Goal: Task Accomplishment & Management: Use online tool/utility

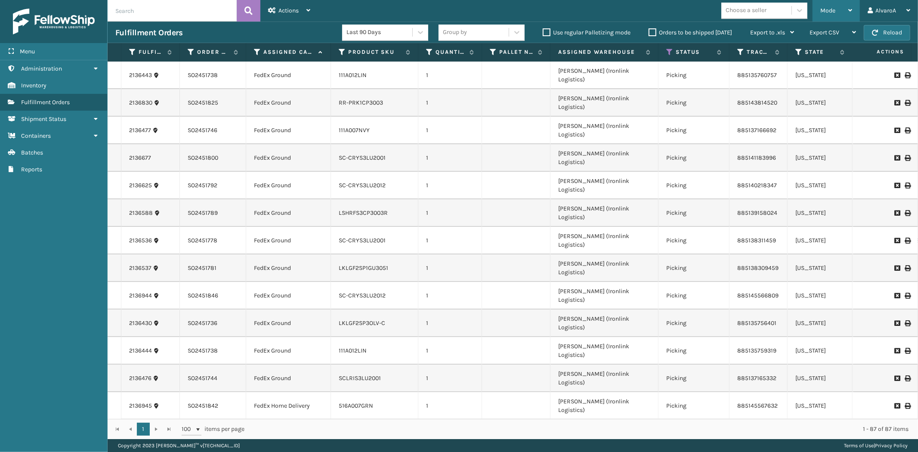
click at [846, 7] on div "Mode" at bounding box center [836, 11] width 32 height 22
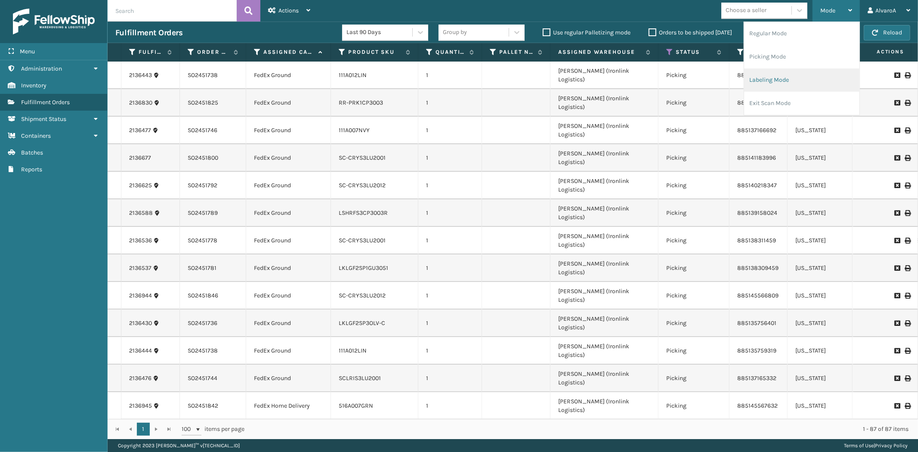
click at [767, 86] on li "Labeling Mode" at bounding box center [801, 79] width 115 height 23
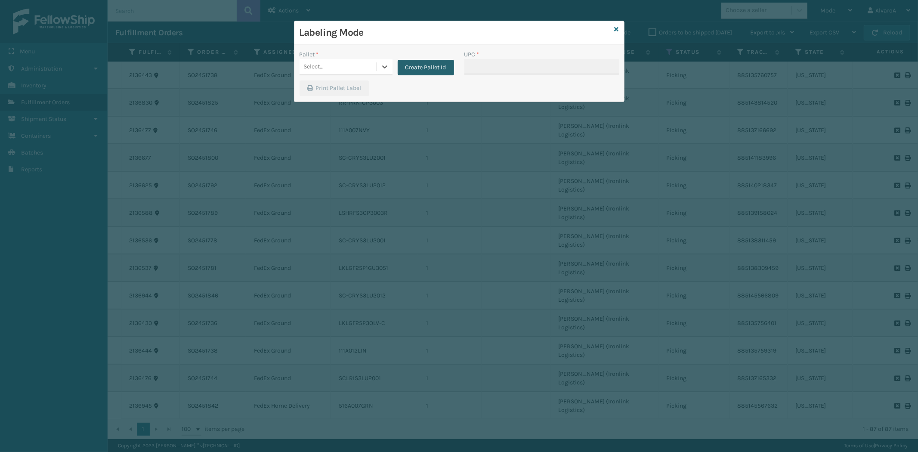
click at [436, 70] on button "Create Pallet Id" at bounding box center [426, 67] width 56 height 15
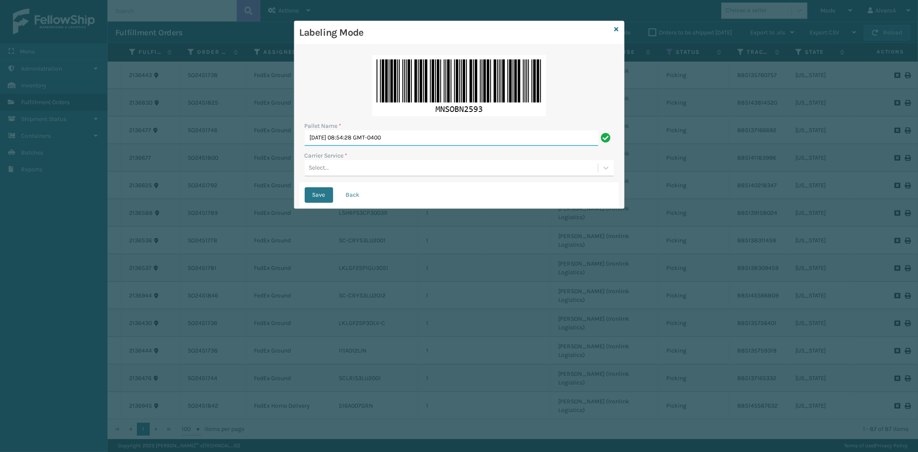
click at [428, 141] on input "[DATE] 08:54:28 GMT-0400" at bounding box center [452, 137] width 294 height 15
click at [428, 140] on input "[DATE] 08:54:28 GMT-0400" at bounding box center [452, 137] width 294 height 15
type input "l"
type input "L"
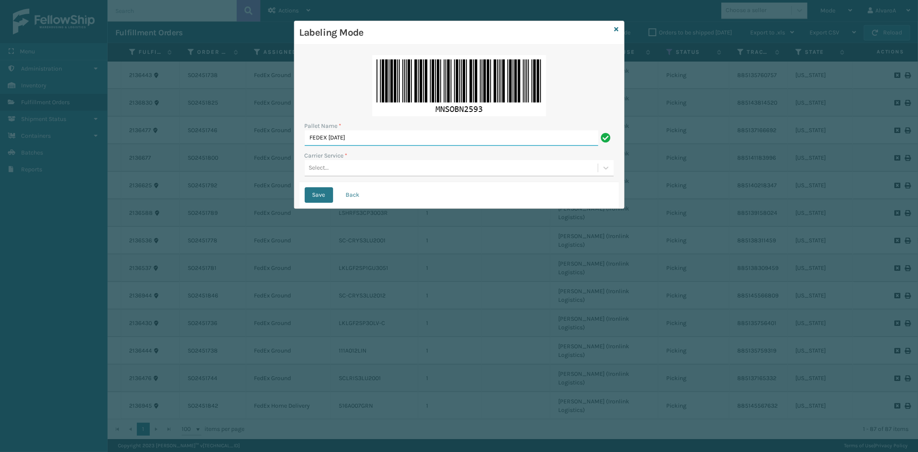
type input "FEDEX [DATE]"
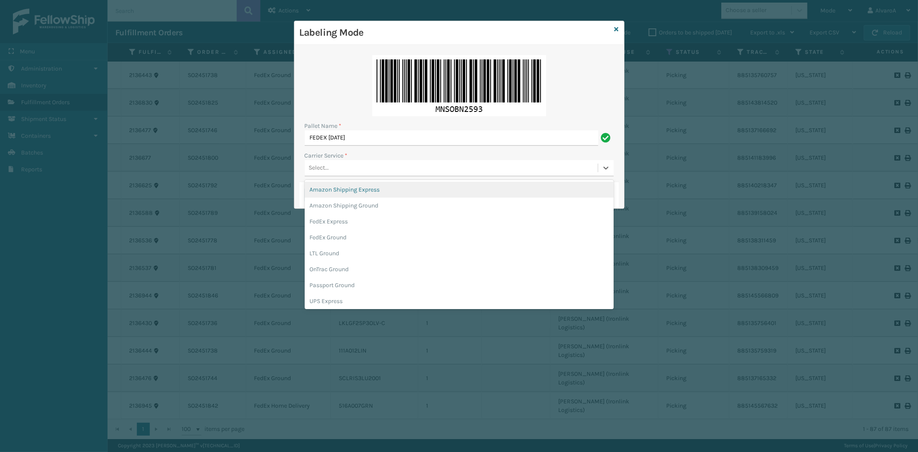
click at [385, 173] on div "Select..." at bounding box center [451, 168] width 293 height 14
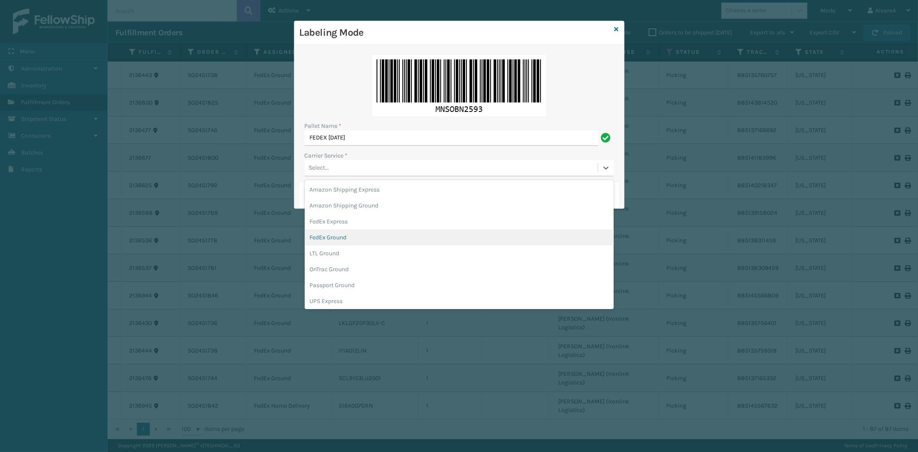
click at [334, 235] on div "FedEx Ground" at bounding box center [459, 237] width 309 height 16
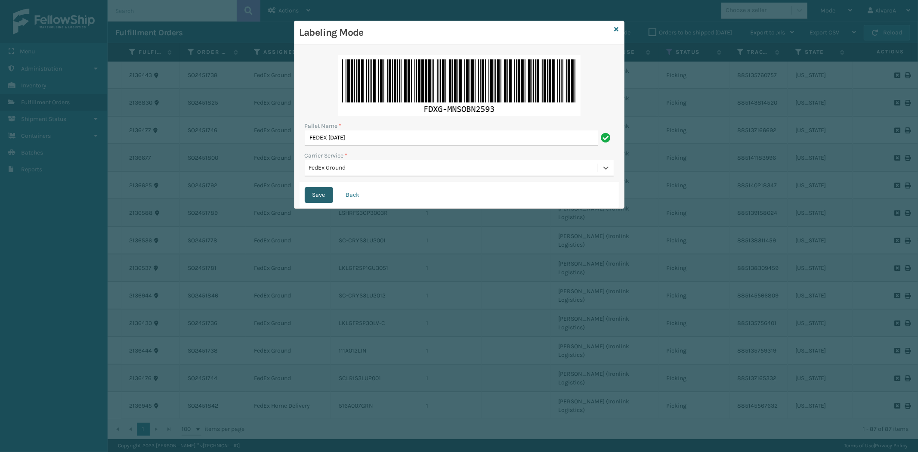
click at [315, 195] on button "Save" at bounding box center [319, 194] width 28 height 15
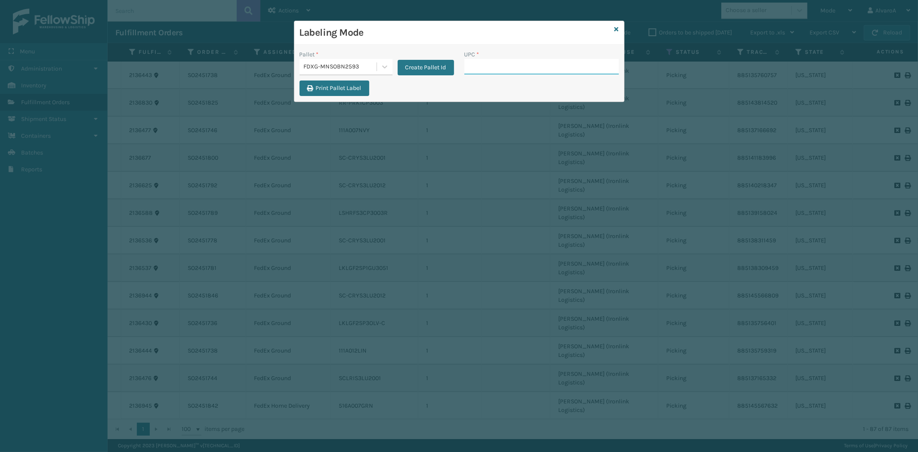
click at [523, 67] on input "UPC *" at bounding box center [541, 66] width 155 height 15
drag, startPoint x: 523, startPoint y: 67, endPoint x: 472, endPoint y: 68, distance: 50.8
click at [472, 68] on input "UPC *" at bounding box center [541, 66] width 155 height 15
paste input "SC-CRYS3LU2001"
type input "SC-CRYS3LU2001"
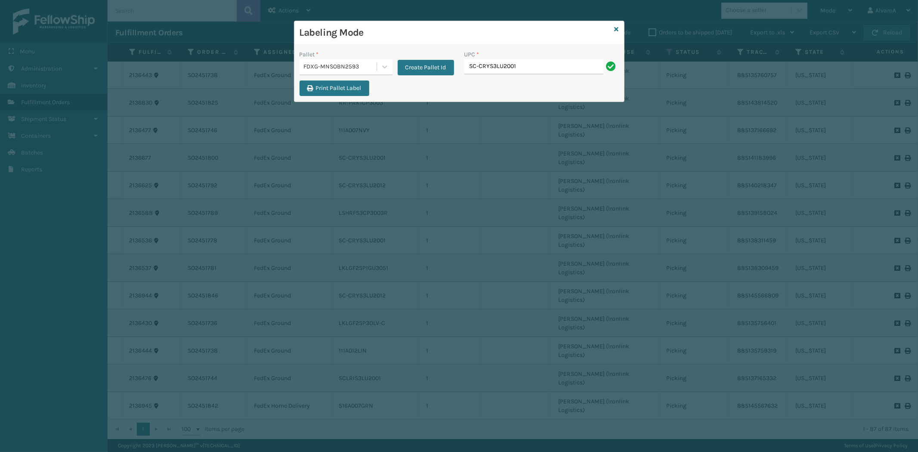
type input "SC-CRYS3LU2001"
paste input "517A007TPE"
type input "517A007TPE"
click at [618, 25] on div "Labeling Mode Pallet * FDXG-MNSOBN2593 Create Pallet Id UPC * Print Pallet Label" at bounding box center [459, 61] width 331 height 81
click at [616, 31] on icon at bounding box center [617, 29] width 4 height 6
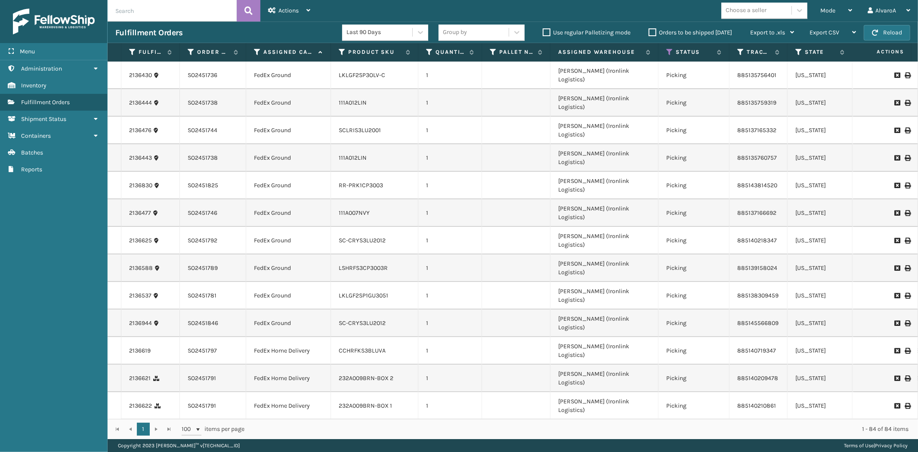
click at [138, 14] on input "text" at bounding box center [172, 11] width 129 height 22
type input "385632818"
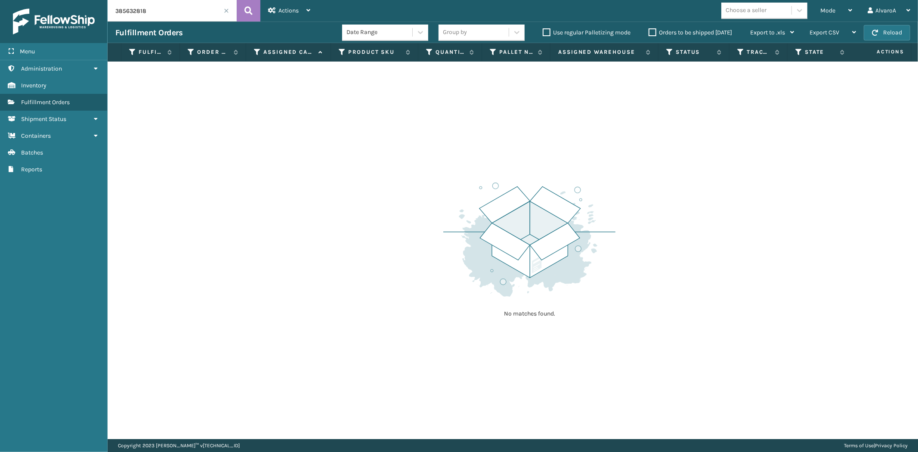
click at [224, 15] on input "385632818" at bounding box center [172, 11] width 129 height 22
click at [226, 11] on span at bounding box center [226, 10] width 5 height 5
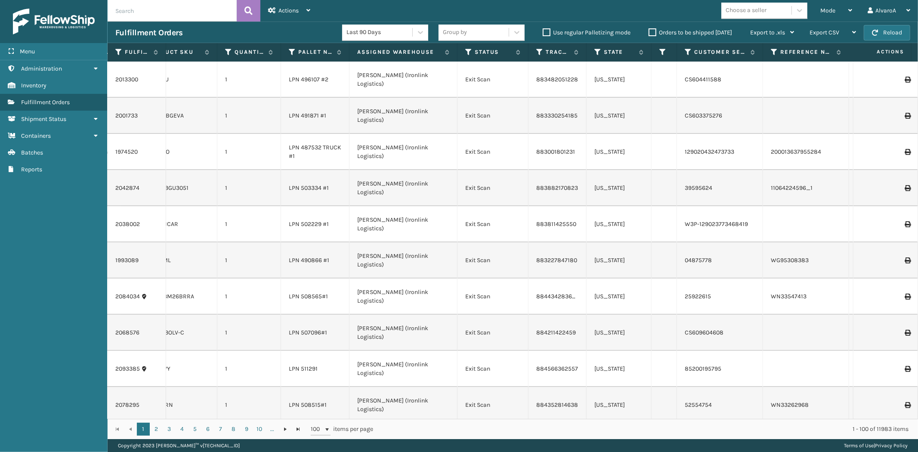
scroll to position [0, 207]
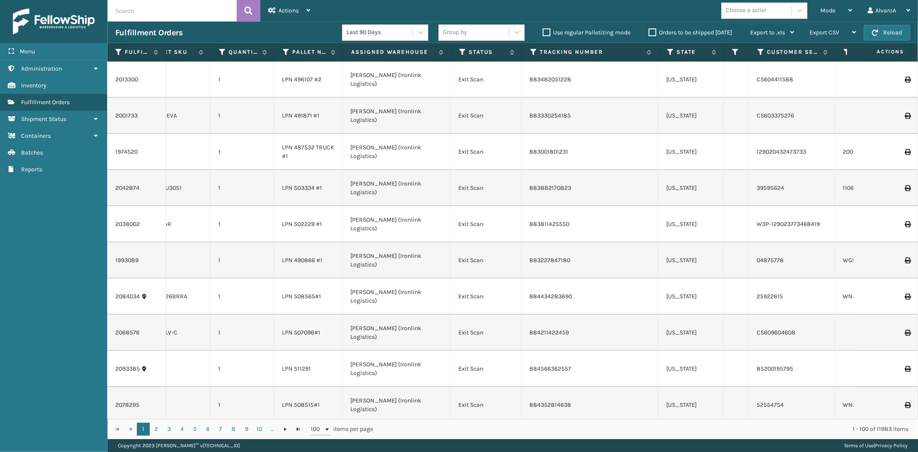
drag, startPoint x: 579, startPoint y: 54, endPoint x: 657, endPoint y: 80, distance: 82.2
click at [657, 80] on div "Fulfillment Order Id Order Number Assigned Carrier Service Product SKU Quantity…" at bounding box center [513, 241] width 811 height 396
click at [531, 50] on icon at bounding box center [533, 52] width 7 height 8
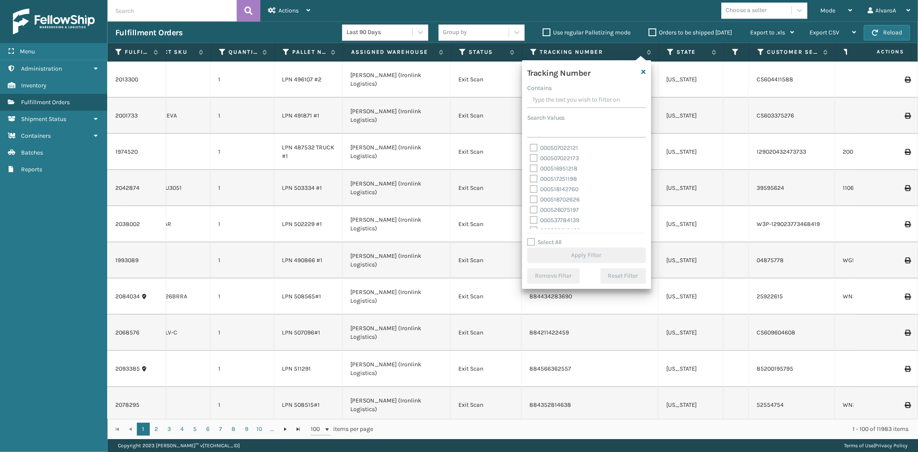
click at [552, 104] on input "Contains" at bounding box center [586, 100] width 119 height 15
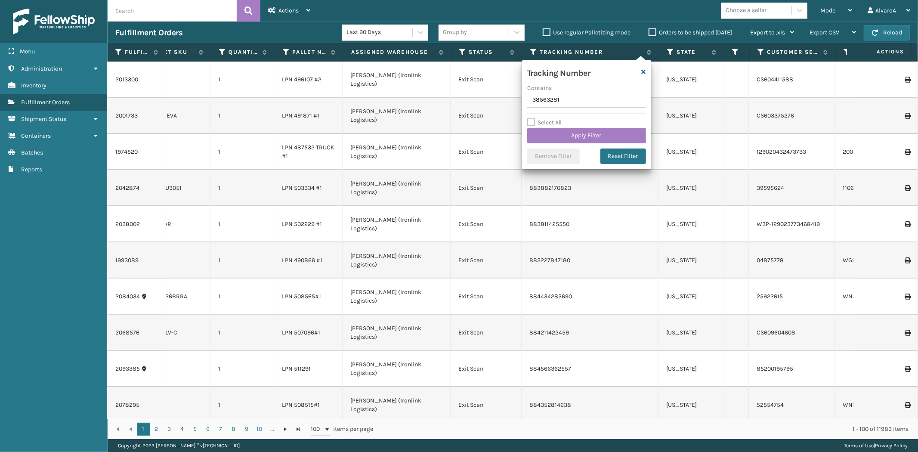
type input "385632818"
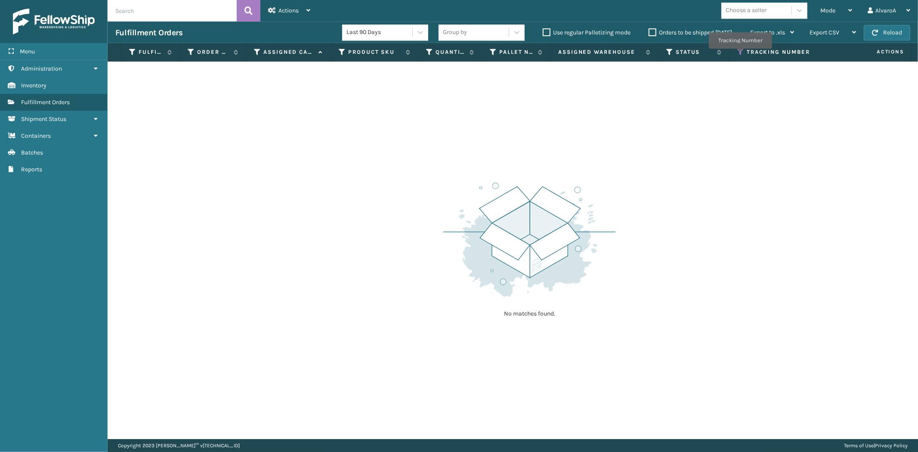
click at [740, 55] on icon at bounding box center [740, 52] width 7 height 8
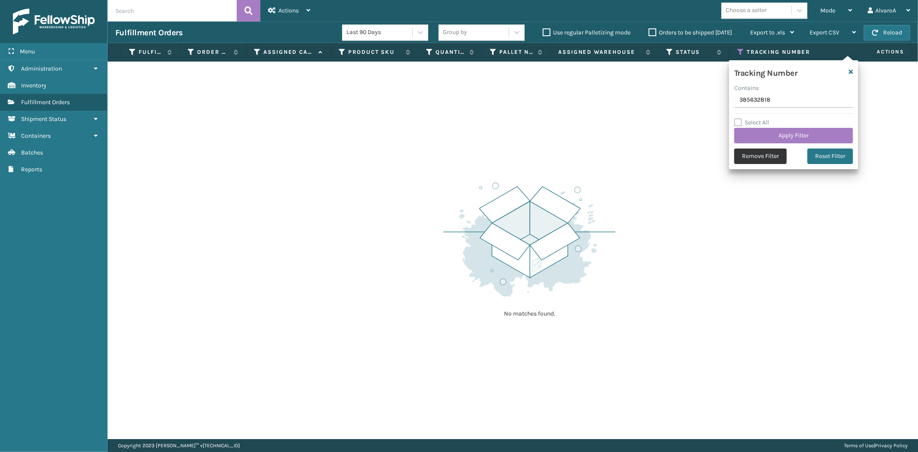
click at [759, 153] on button "Remove Filter" at bounding box center [760, 156] width 53 height 15
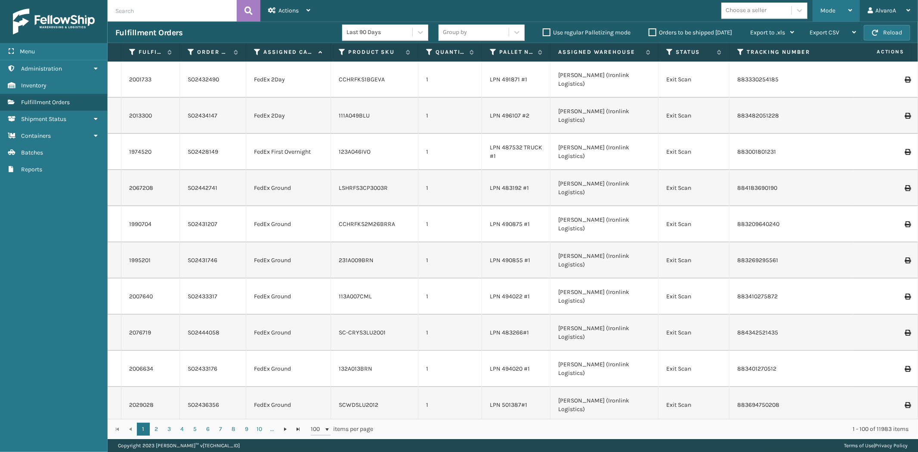
click at [826, 11] on span "Mode" at bounding box center [827, 10] width 15 height 7
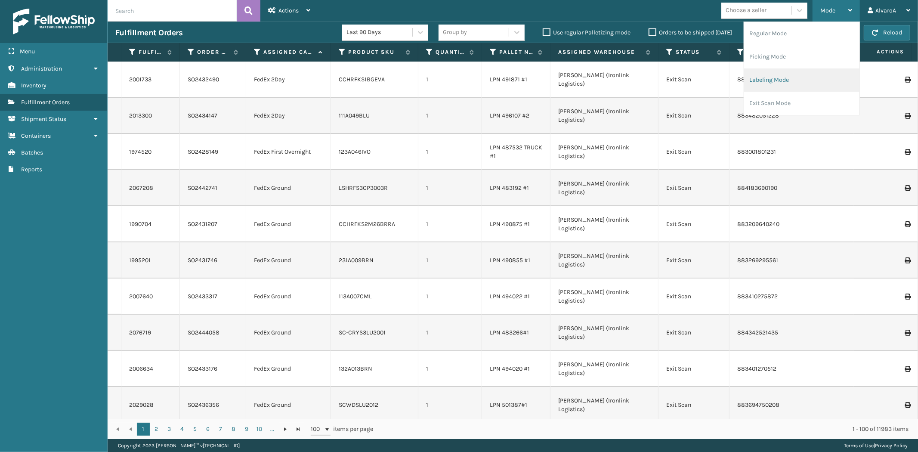
click at [761, 81] on li "Labeling Mode" at bounding box center [801, 79] width 115 height 23
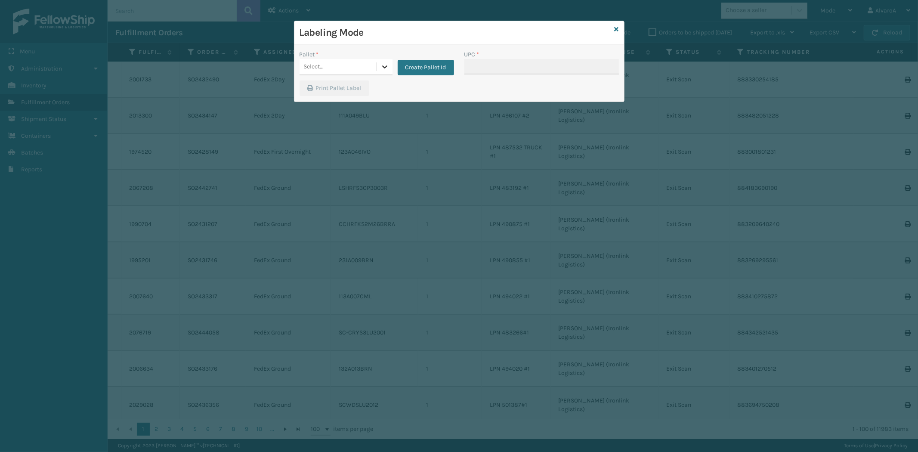
click at [383, 65] on icon at bounding box center [385, 66] width 9 height 9
click at [331, 88] on div "FDXG-2MPNHC47ML" at bounding box center [346, 88] width 93 height 16
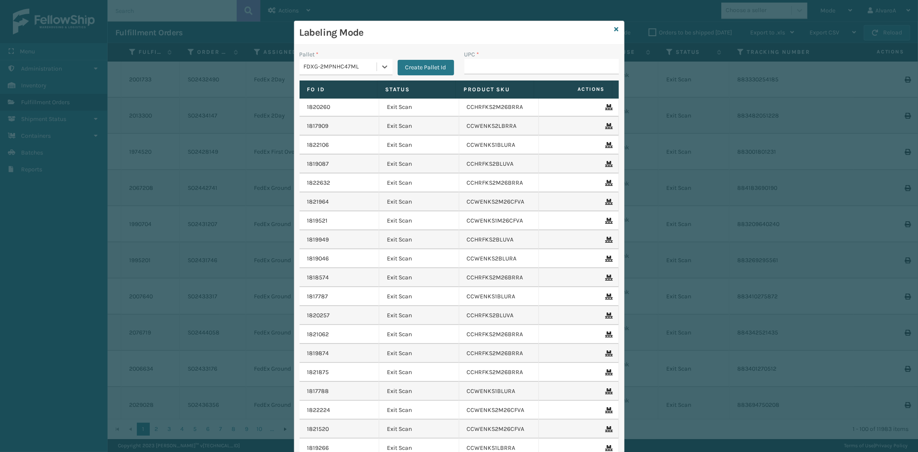
scroll to position [0, 0]
click at [347, 70] on div "FDXG-2MPNHC47ML" at bounding box center [341, 66] width 74 height 9
click at [337, 101] on div "FDXG-AYO1BESYI8" at bounding box center [346, 104] width 93 height 16
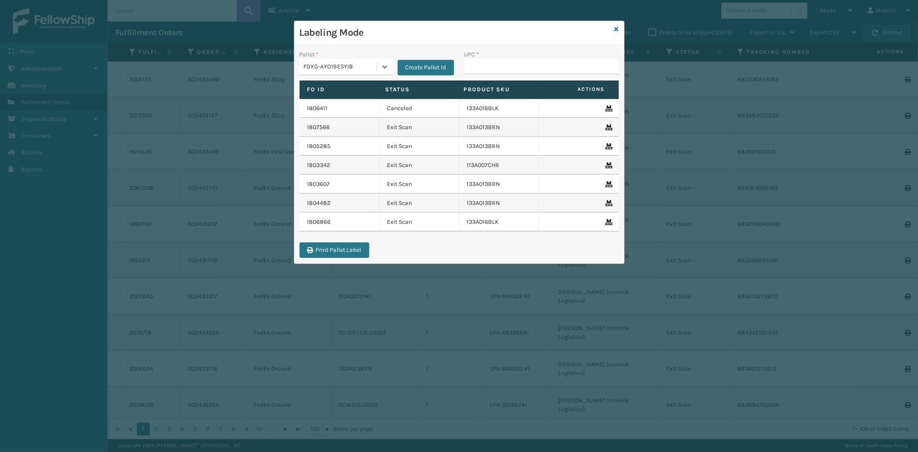
click at [347, 70] on div "FDXG-AYO1BESYI8" at bounding box center [341, 66] width 74 height 9
click at [334, 117] on div "FDXG-MNSOBN2593" at bounding box center [346, 120] width 93 height 16
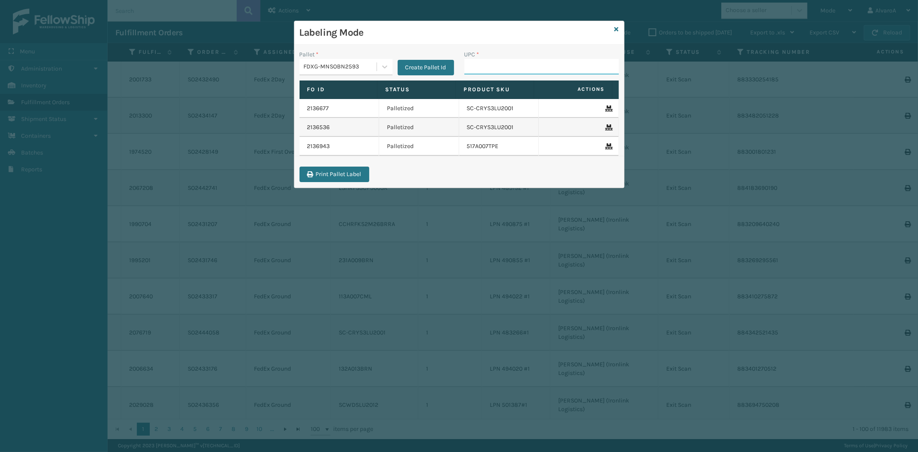
click at [509, 70] on input "UPC *" at bounding box center [541, 66] width 155 height 15
paste input "517A007TPE"
type input "5"
type input "CCHRFKS2BGEVA"
type input "LKLGF2SP1GU3051"
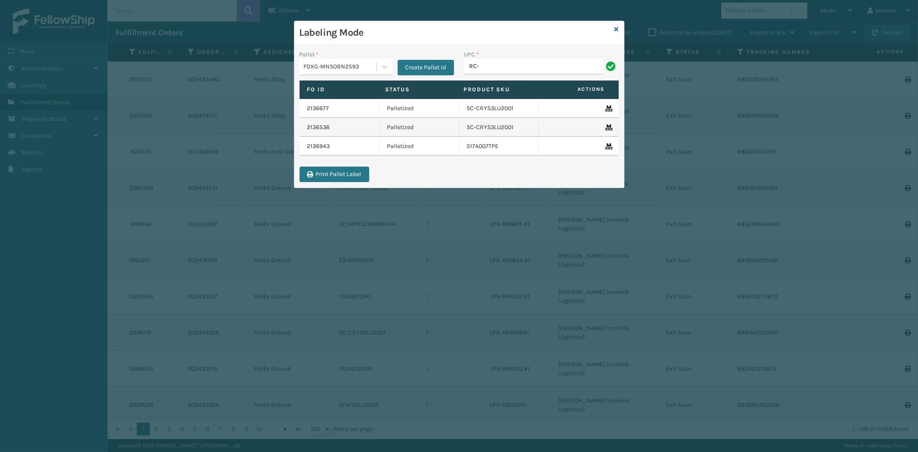
type input "RC-DBYM2616"
type input "RR-PRK1CP3003"
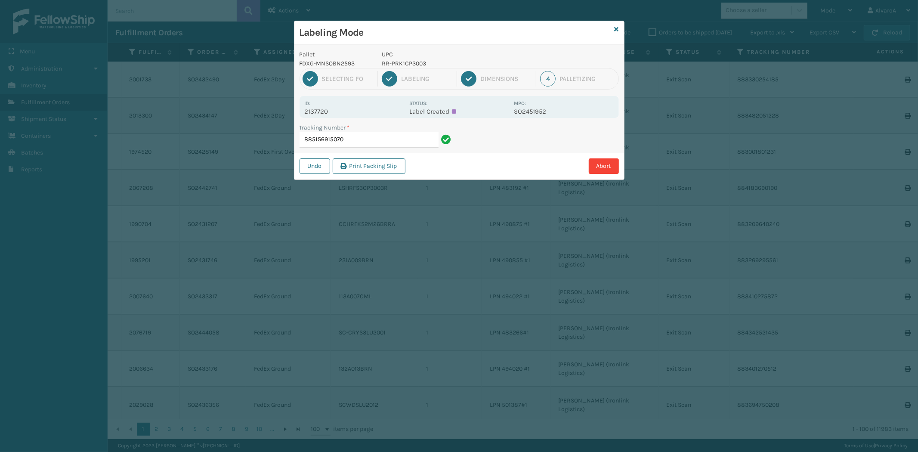
click at [428, 61] on p "RR-PRK1CP3003" at bounding box center [445, 63] width 127 height 9
click at [418, 61] on p "RR-PRK1CP3003" at bounding box center [445, 63] width 127 height 9
click at [417, 62] on p "RR-PRK1CP3003" at bounding box center [445, 63] width 127 height 9
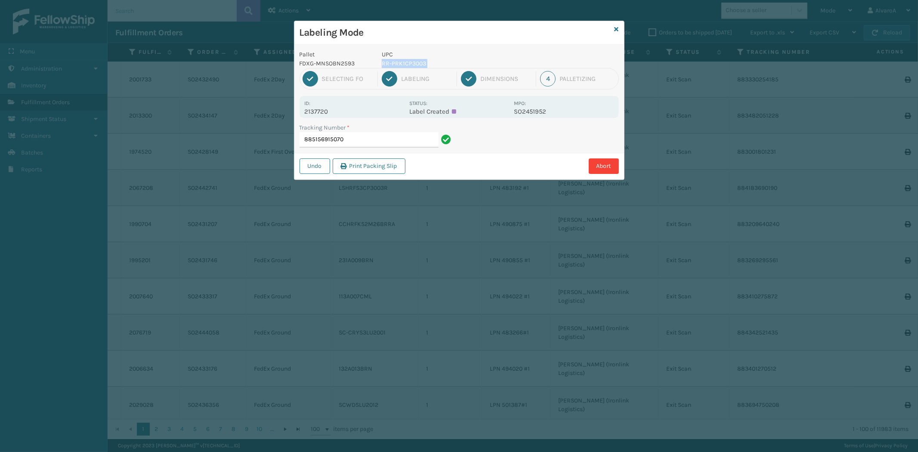
click at [417, 62] on p "RR-PRK1CP3003" at bounding box center [445, 63] width 127 height 9
click at [374, 135] on input "885156915070" at bounding box center [369, 139] width 139 height 15
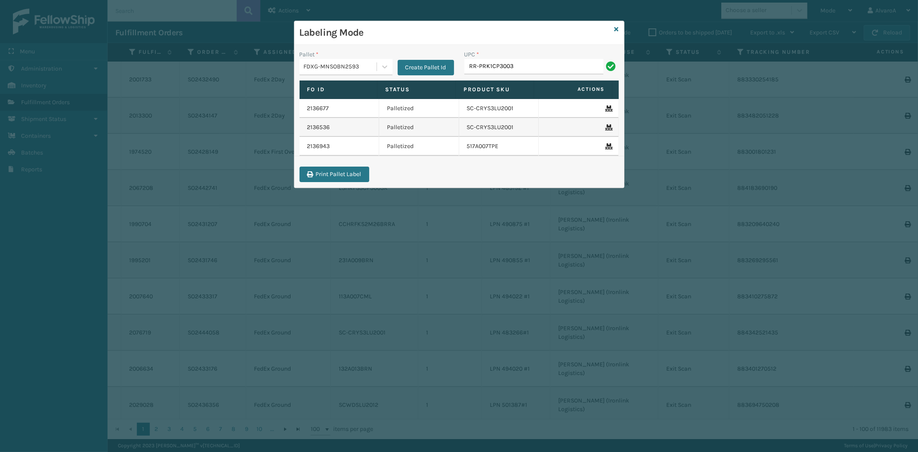
type input "RR-PRK1CP3003"
type input "SC-CRYS3LU2012"
click at [486, 63] on input "SC-CRYS3LU2012" at bounding box center [533, 66] width 139 height 15
click at [487, 64] on input "SC-CRYS3LU2012" at bounding box center [533, 66] width 139 height 15
click at [487, 65] on input "SC-CRYS3LU2012" at bounding box center [533, 66] width 139 height 15
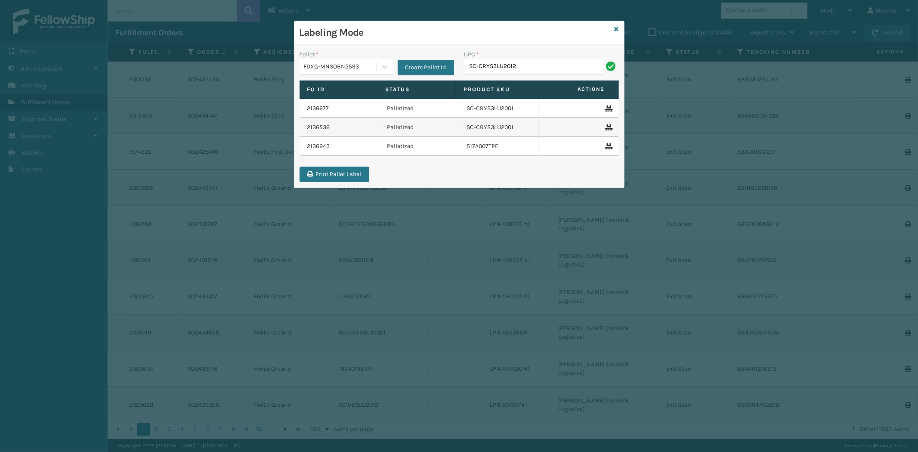
click at [483, 65] on input "SC-CRYS3LU2012" at bounding box center [533, 66] width 139 height 15
click at [521, 69] on input "SC-CRYS3LU2012" at bounding box center [533, 66] width 139 height 15
type input "SC-CRYS3LU2012"
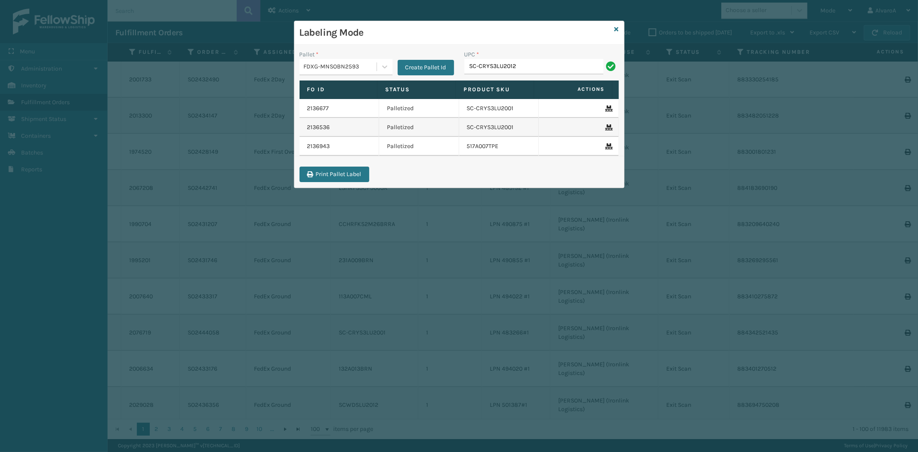
type input "SC-CRYS3LU2012"
type input "SCLRIS3LU2001"
click at [504, 67] on input "SCLRIS3LU2001" at bounding box center [533, 66] width 139 height 15
click at [564, 63] on input "SCLRIS3LU2001" at bounding box center [533, 66] width 139 height 15
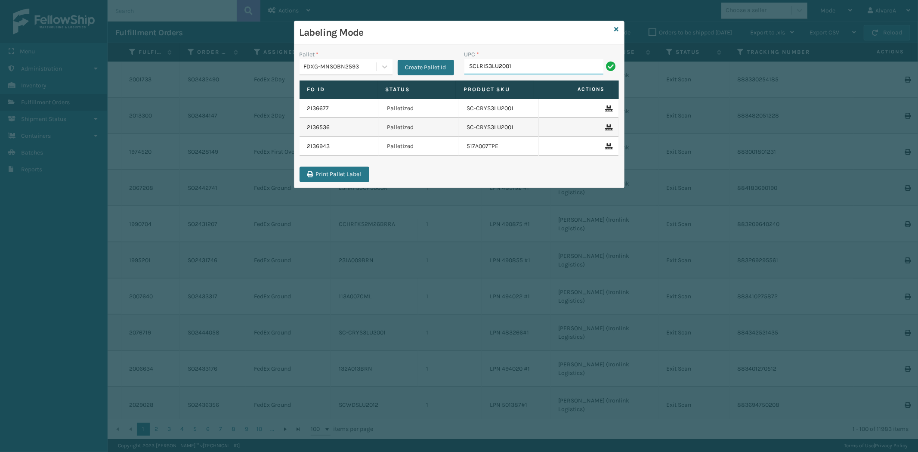
click at [566, 62] on input "SCLRIS3LU2001" at bounding box center [533, 66] width 139 height 15
type input "SCLRIS3LU2001"
type input "SCWDSLU2012"
type input "123A046TPE"
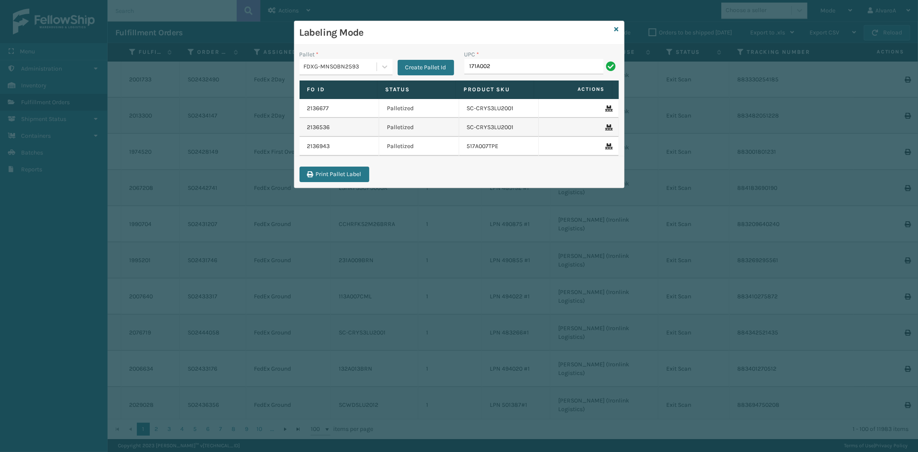
type input "171A002GRY"
type input "232A009BRN-BOX 1"
type input "232A009BRN-BOX 2"
type input "510A003SNO"
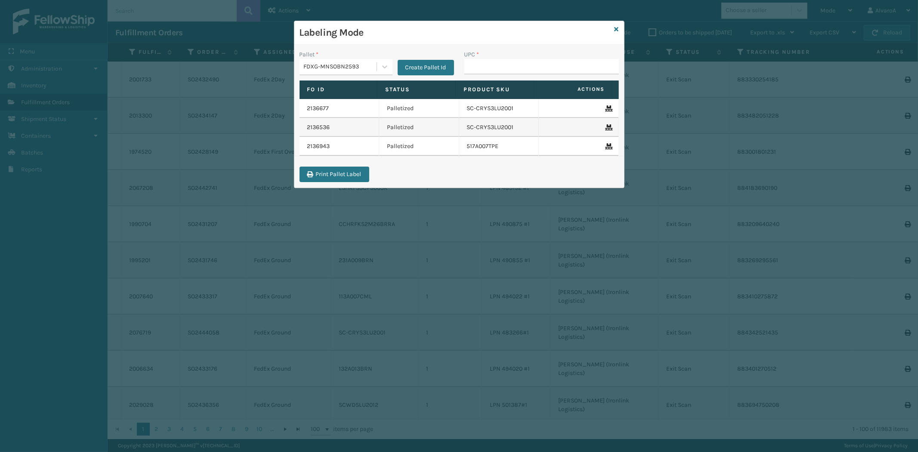
type input "1"
type input "516A007GRN"
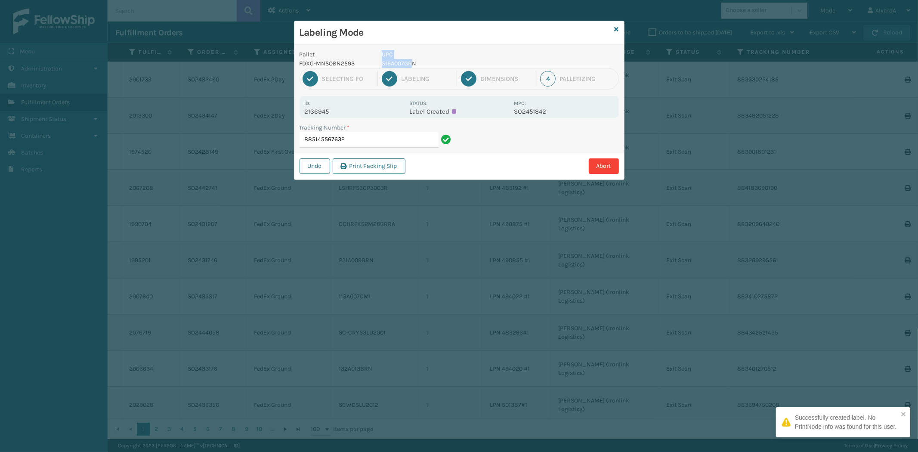
drag, startPoint x: 414, startPoint y: 61, endPoint x: 374, endPoint y: 62, distance: 40.0
click at [374, 62] on div "Pallet FDXG-MNSOBN2593 UPC 516A007GRN" at bounding box center [459, 59] width 330 height 18
click at [421, 60] on p "516A007GRN" at bounding box center [445, 63] width 127 height 9
drag, startPoint x: 420, startPoint y: 61, endPoint x: 381, endPoint y: 62, distance: 38.7
click at [381, 62] on div "UPC 516A007GRN" at bounding box center [445, 59] width 137 height 18
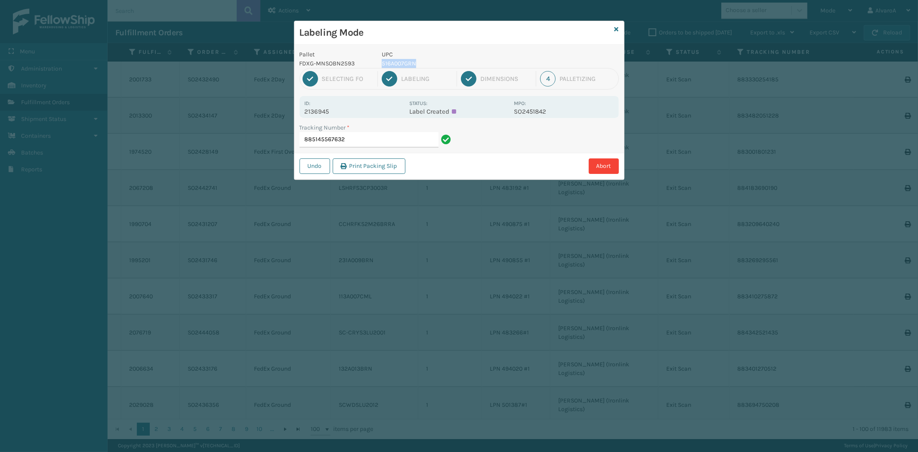
copy p "516A007GRN"
click at [365, 139] on input "885145567632" at bounding box center [369, 139] width 139 height 15
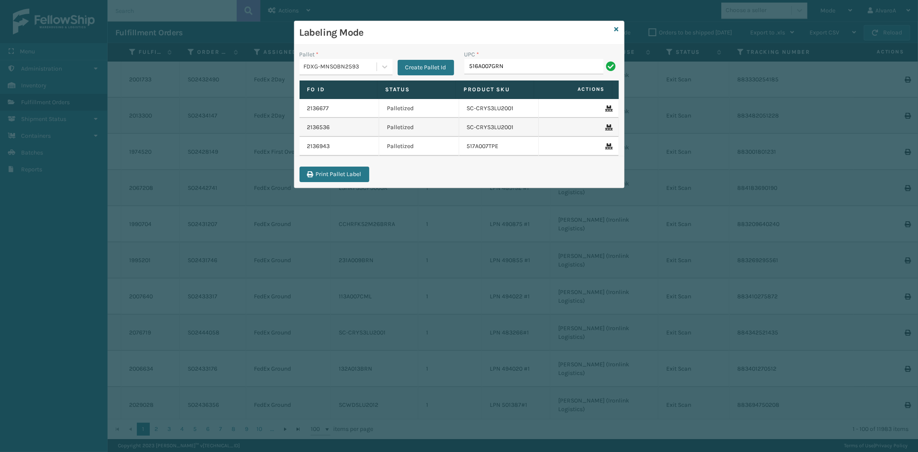
type input "516A007GRN"
click at [615, 31] on icon at bounding box center [617, 29] width 4 height 6
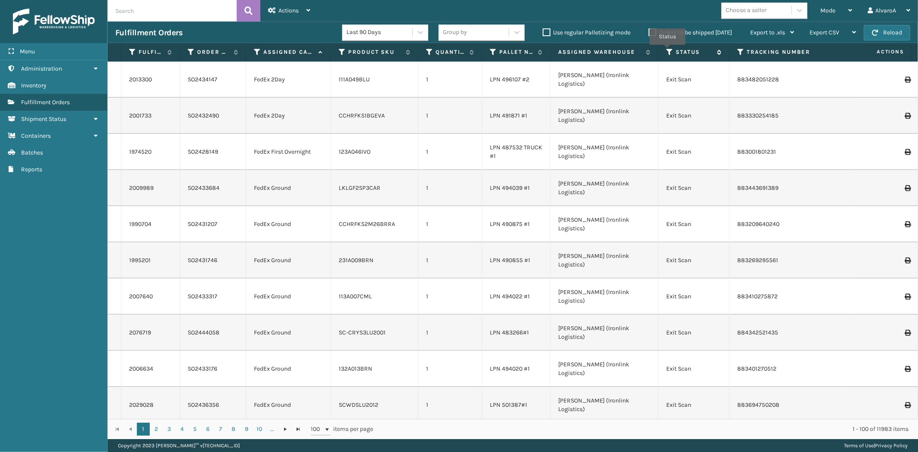
click at [668, 51] on icon at bounding box center [669, 52] width 7 height 8
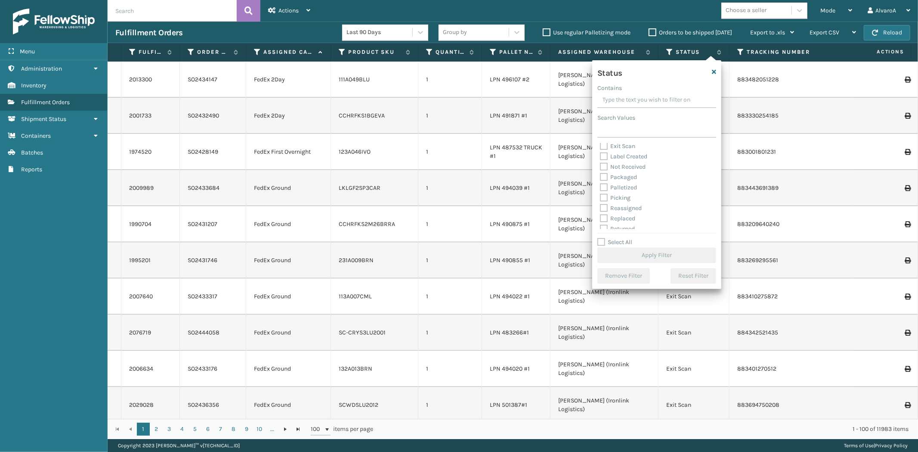
scroll to position [48, 0]
click at [617, 170] on label "Palletized" at bounding box center [618, 172] width 37 height 7
click at [600, 170] on input "Palletized" at bounding box center [600, 170] width 0 height 6
checkbox input "true"
click at [662, 255] on button "Apply Filter" at bounding box center [656, 255] width 119 height 15
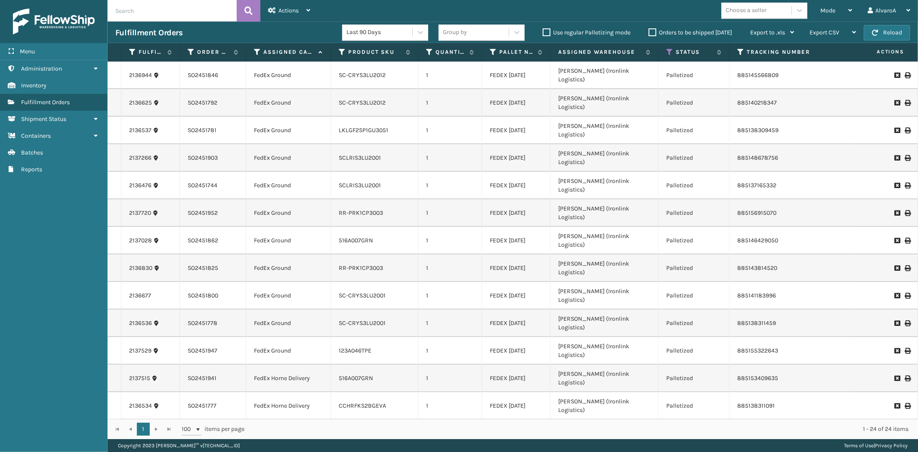
click at [905, 155] on icon at bounding box center [907, 158] width 5 height 6
click at [855, 15] on div "Mode Regular Mode Picking Mode Labeling Mode Exit Scan Mode" at bounding box center [836, 11] width 47 height 22
click at [672, 15] on div "Mode Regular Mode Picking Mode Labeling Mode Exit Scan Mode Choose a seller Alv…" at bounding box center [618, 11] width 600 height 22
click at [839, 3] on div "Mode" at bounding box center [836, 11] width 32 height 22
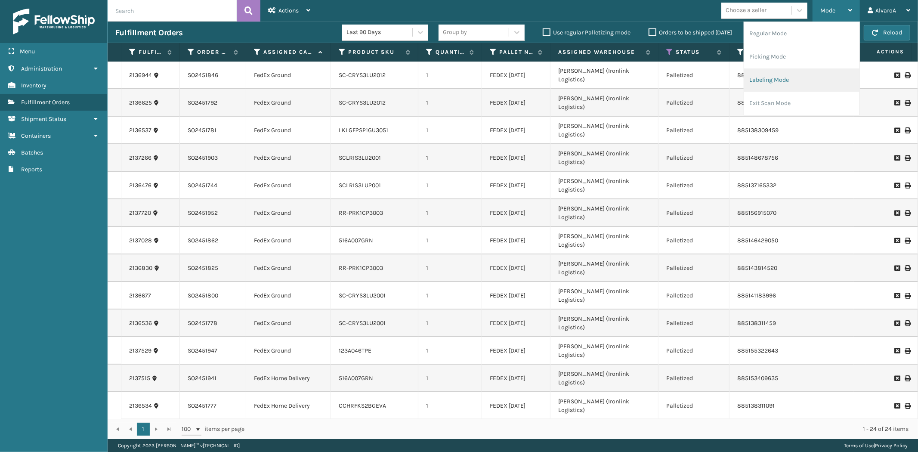
click at [761, 84] on li "Labeling Mode" at bounding box center [801, 79] width 115 height 23
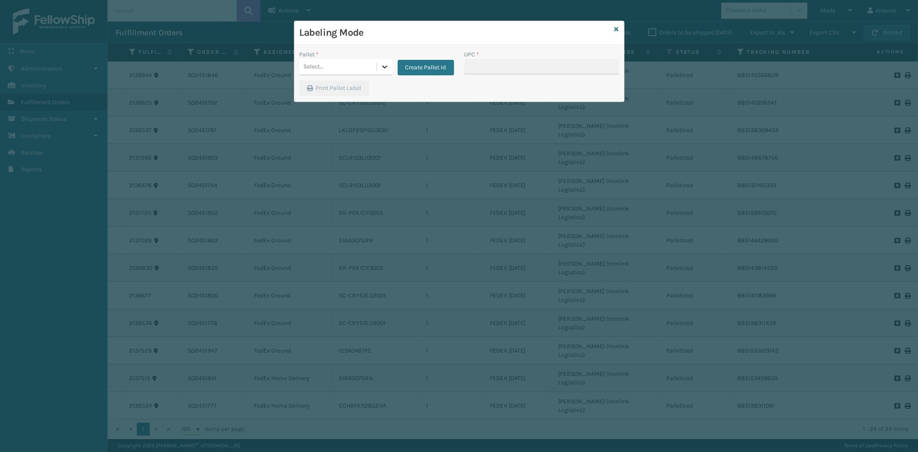
click at [384, 72] on div at bounding box center [384, 66] width 15 height 15
click at [347, 118] on div "FDXG-MNSOBN2593" at bounding box center [346, 120] width 93 height 16
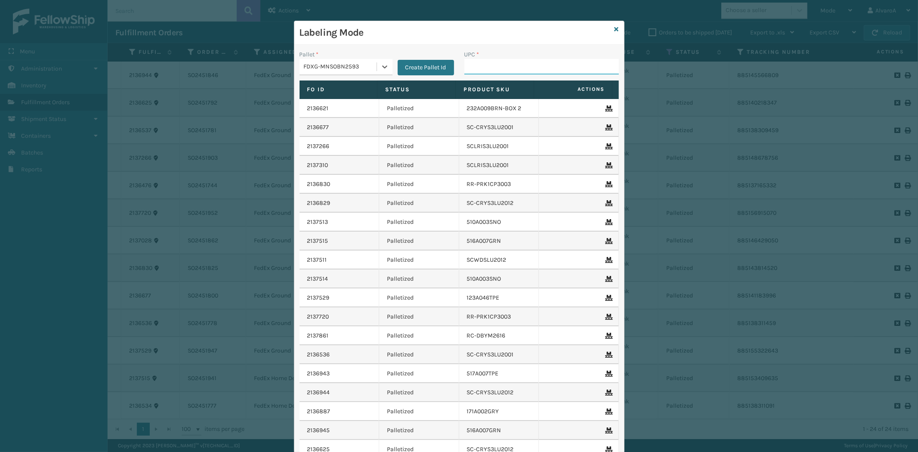
click at [522, 65] on input "UPC *" at bounding box center [541, 66] width 155 height 15
type input "CCHRFKS1M26BRRA"
click at [500, 65] on input "CCHRFKS1M26BRRA" at bounding box center [533, 66] width 139 height 15
click at [556, 58] on div "UPC *" at bounding box center [541, 54] width 155 height 9
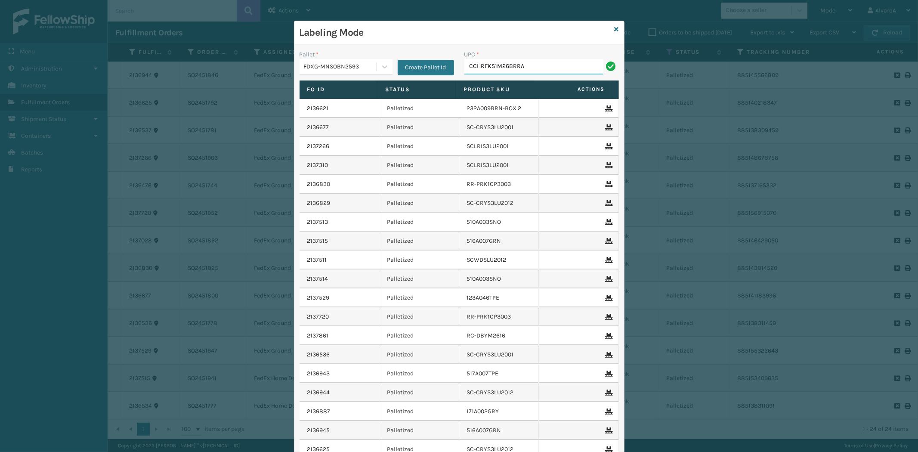
click at [552, 67] on input "CCHRFKS1M26BRRA" at bounding box center [533, 66] width 139 height 15
type input "CCHRFKS1M26BRRA"
type input "111A007IVO"
click at [476, 64] on input "111A007IVO" at bounding box center [533, 66] width 139 height 15
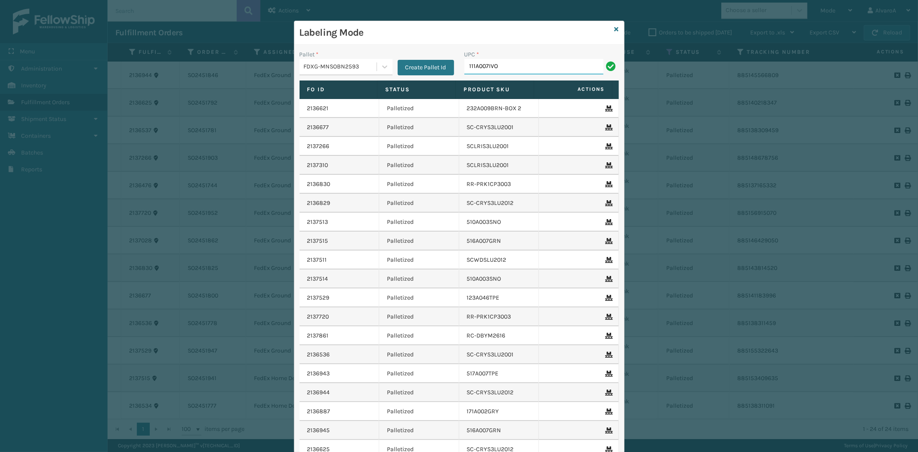
click at [526, 67] on input "111A007IVO" at bounding box center [533, 66] width 139 height 15
type input "111A007IVO"
click at [522, 64] on input "111A" at bounding box center [533, 66] width 139 height 15
type input "111A007NVY"
click at [522, 65] on input "111A007NVY" at bounding box center [533, 66] width 139 height 15
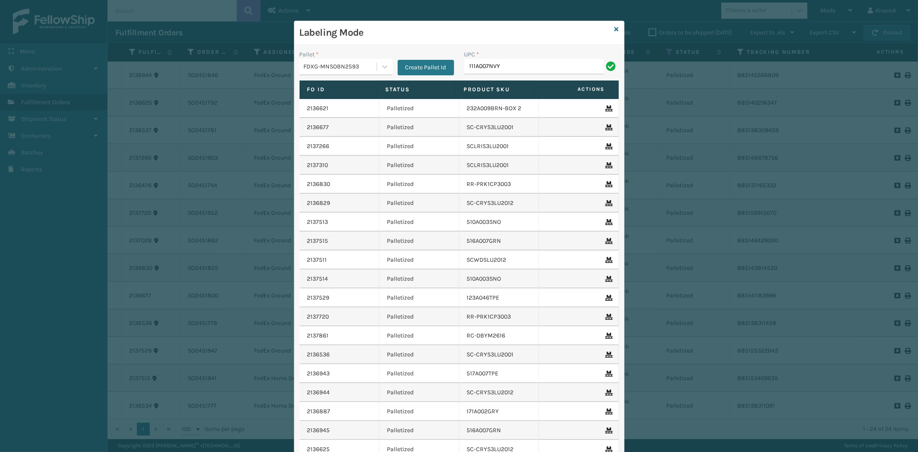
click at [523, 70] on input "111A007NVY" at bounding box center [533, 66] width 139 height 15
click at [548, 63] on input "111A007NVY" at bounding box center [533, 66] width 139 height 15
type input "111A007NVY"
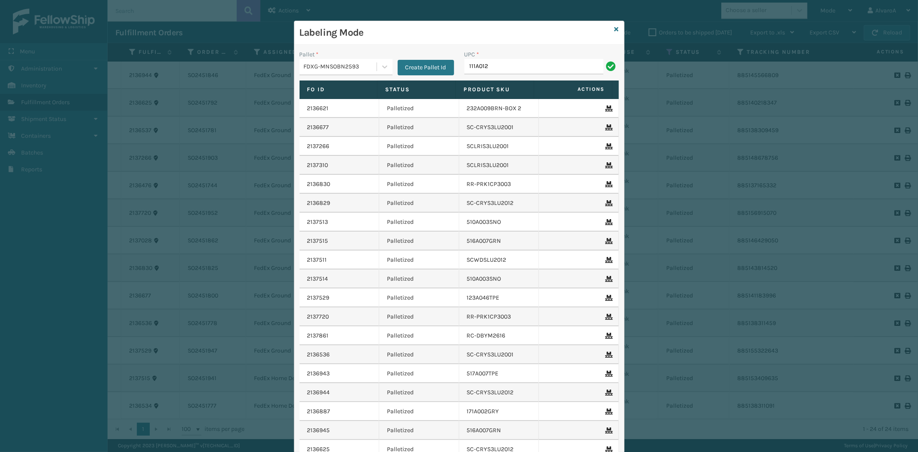
type input "111A012LIN"
click at [492, 69] on input "111A012LIN" at bounding box center [533, 66] width 139 height 15
click at [540, 55] on div "UPC *" at bounding box center [541, 54] width 155 height 9
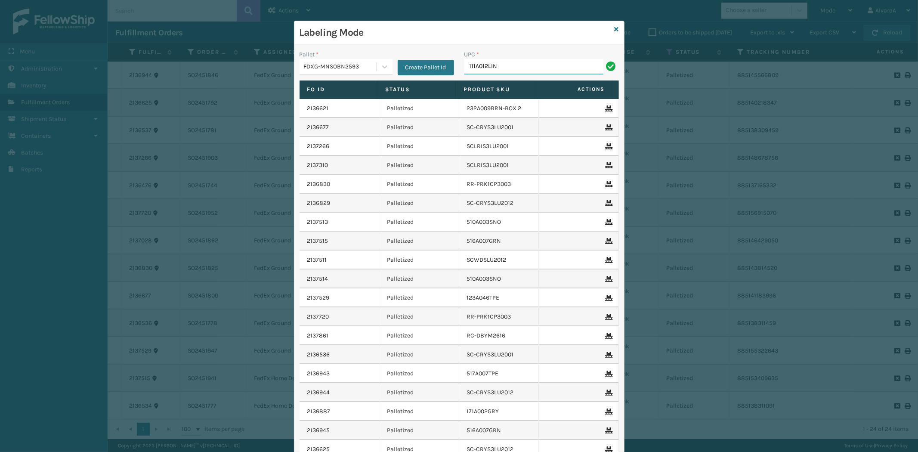
click at [538, 63] on input "111A012LIN" at bounding box center [533, 66] width 139 height 15
type input "111A012LIN"
type input "113A003SND"
type input "114A063NVY"
type input "133A013BRN"
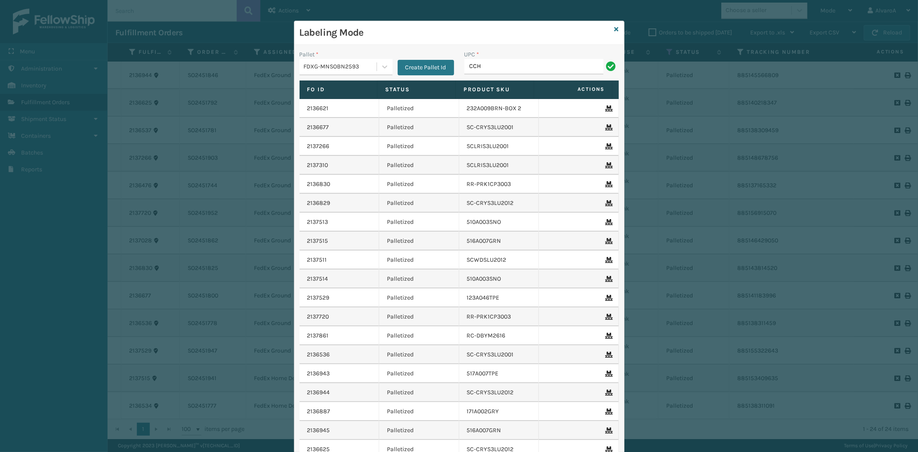
click at [547, 65] on input "CCH" at bounding box center [533, 66] width 139 height 15
drag, startPoint x: 547, startPoint y: 65, endPoint x: 543, endPoint y: 70, distance: 6.5
click at [544, 70] on input "CCH" at bounding box center [533, 66] width 139 height 15
click at [543, 70] on input "CCH" at bounding box center [533, 66] width 139 height 15
type input "CCHRFKS3BLUVA"
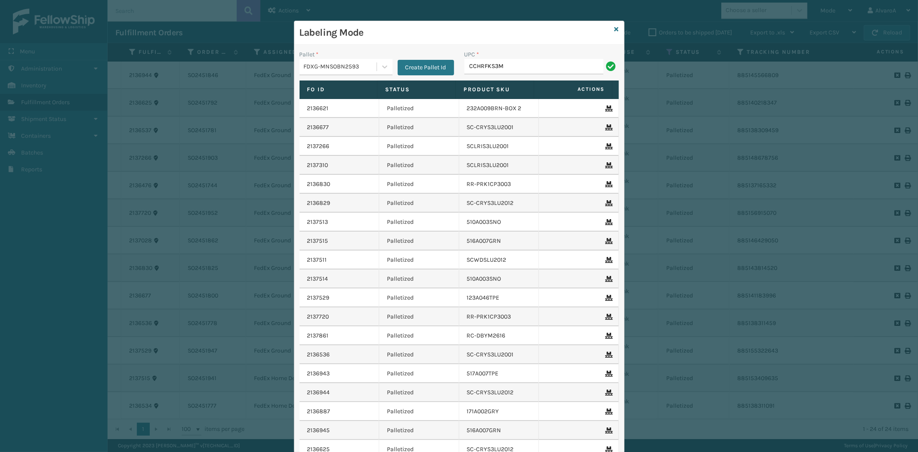
type input "CCHRFKS3M26DGRA"
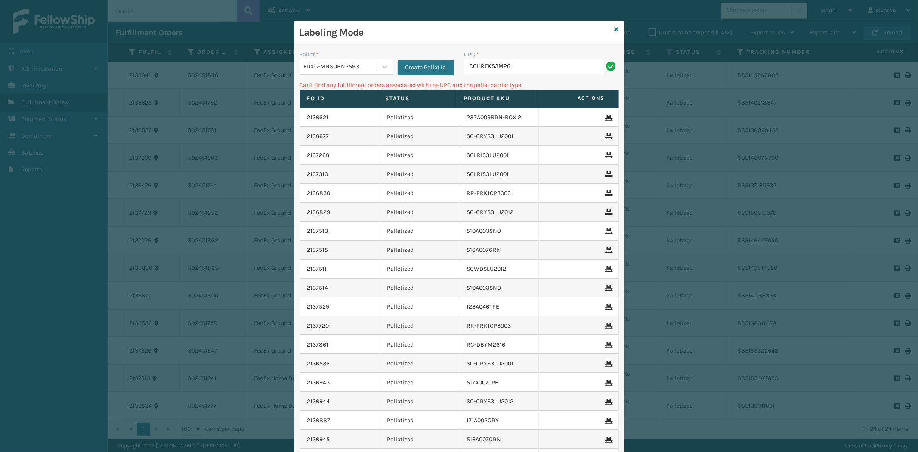
type input "CCHRFKS3M26BKVA"
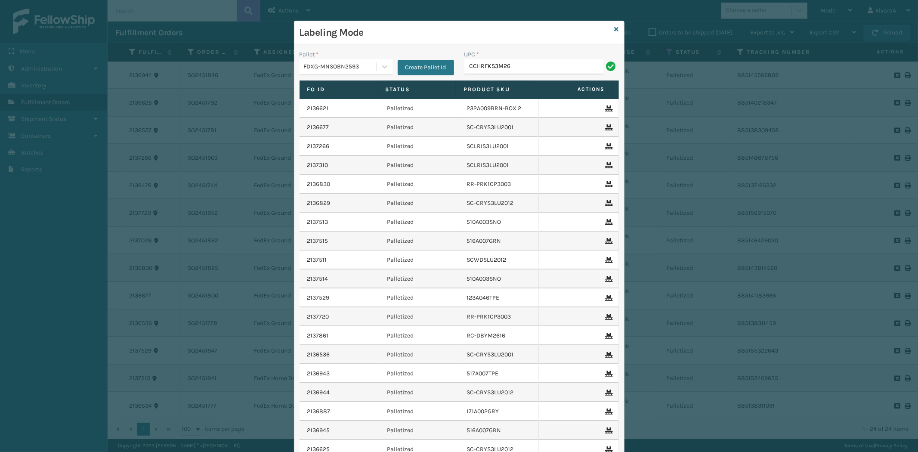
type input "CCHRFKS3M26BRRA"
type input "CCWENKS3BLURA"
type input "LKLGF2SP3OLV-C"
type input "LSHRFS3CP3003R"
click at [615, 31] on icon at bounding box center [617, 29] width 4 height 6
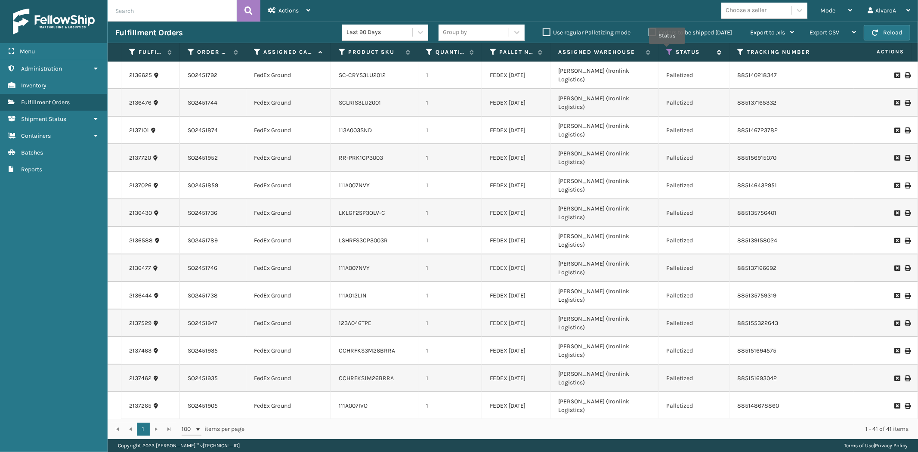
click at [668, 50] on icon at bounding box center [669, 52] width 7 height 8
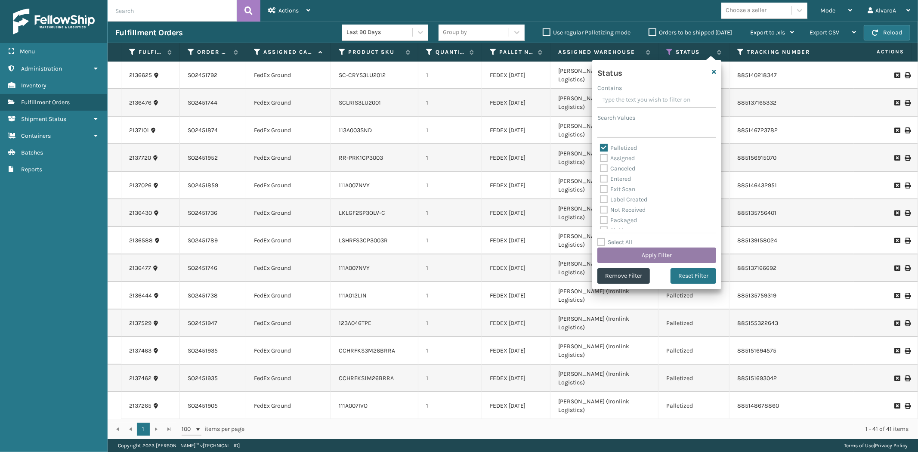
click at [643, 259] on button "Apply Filter" at bounding box center [656, 255] width 119 height 15
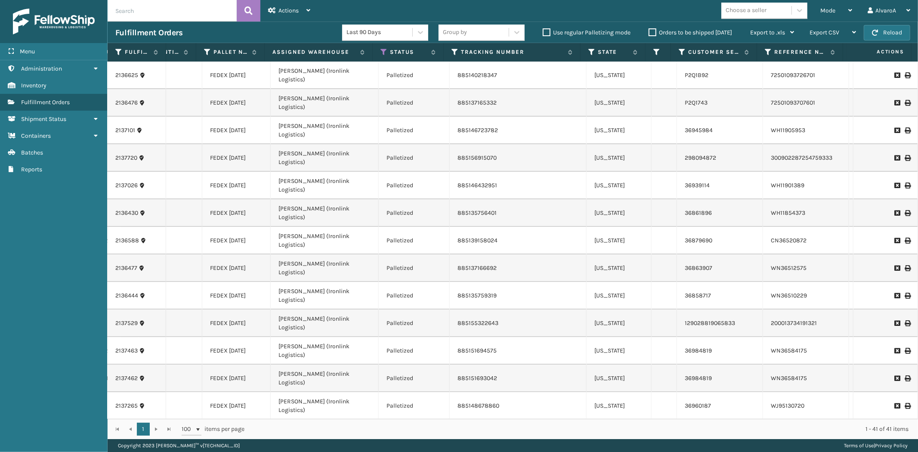
scroll to position [194, 287]
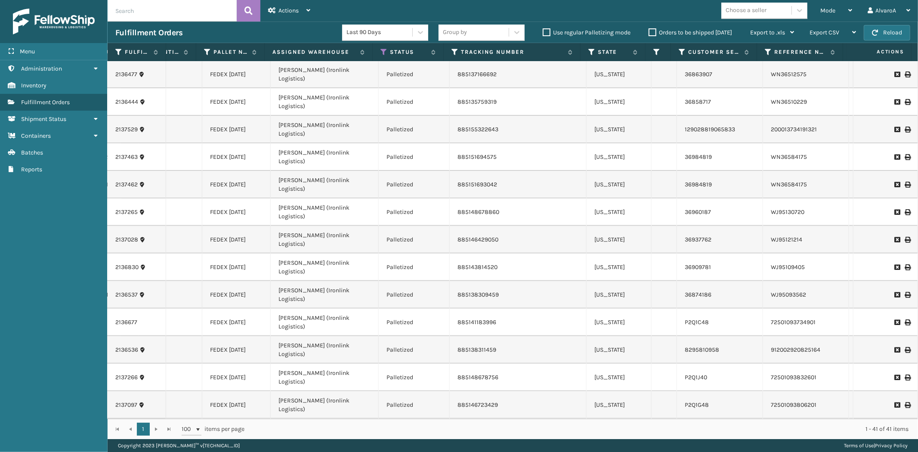
click at [905, 402] on icon at bounding box center [907, 405] width 5 height 6
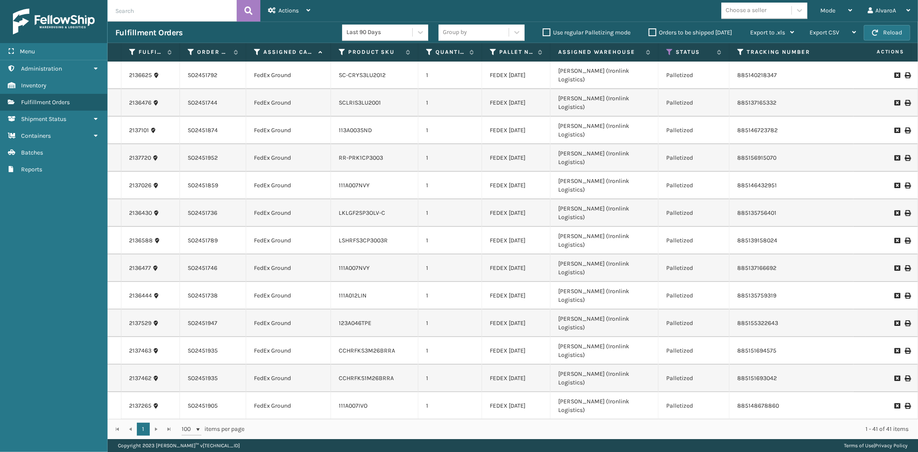
click at [136, 16] on input "text" at bounding box center [172, 11] width 129 height 22
type input "2137510"
click at [247, 9] on icon at bounding box center [248, 10] width 8 height 13
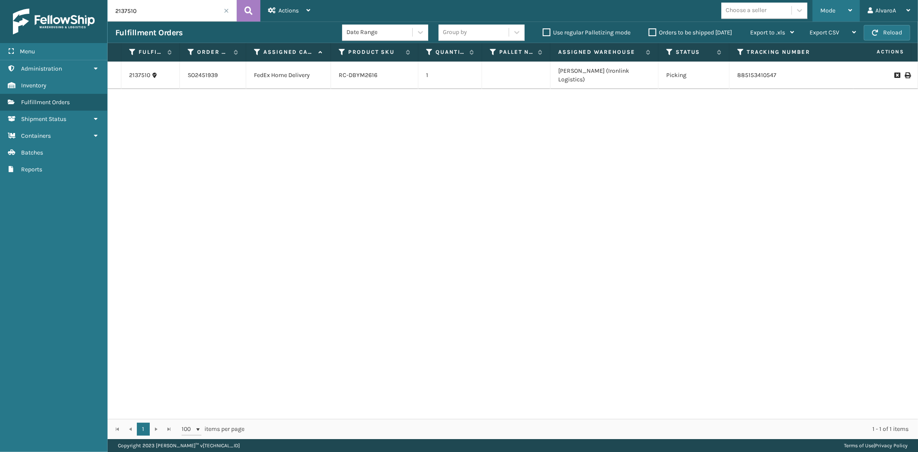
click at [831, 6] on div "Mode" at bounding box center [836, 11] width 32 height 22
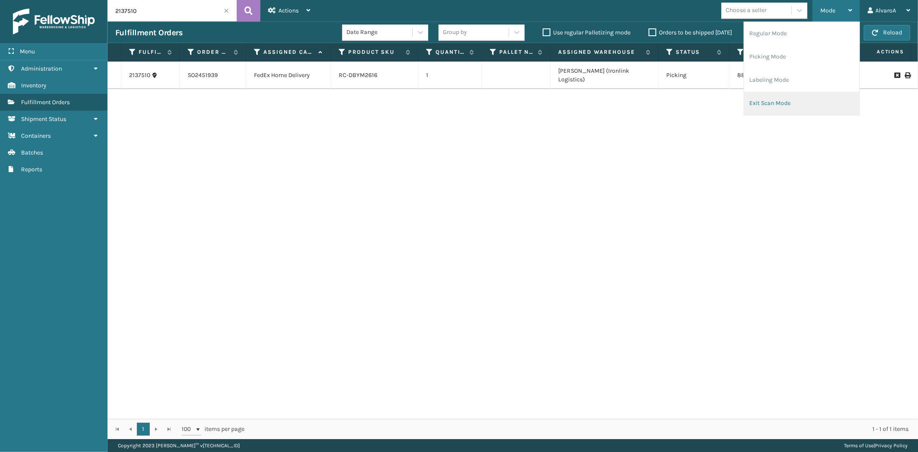
click at [758, 99] on li "Exit Scan Mode" at bounding box center [801, 103] width 115 height 23
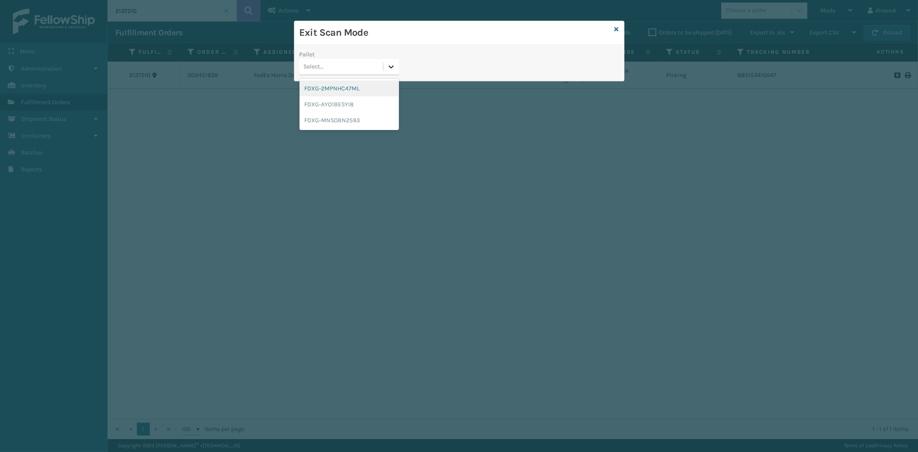
click at [393, 69] on icon at bounding box center [391, 66] width 9 height 9
click at [337, 118] on div "FDXG-MNSOBN2593" at bounding box center [349, 120] width 99 height 16
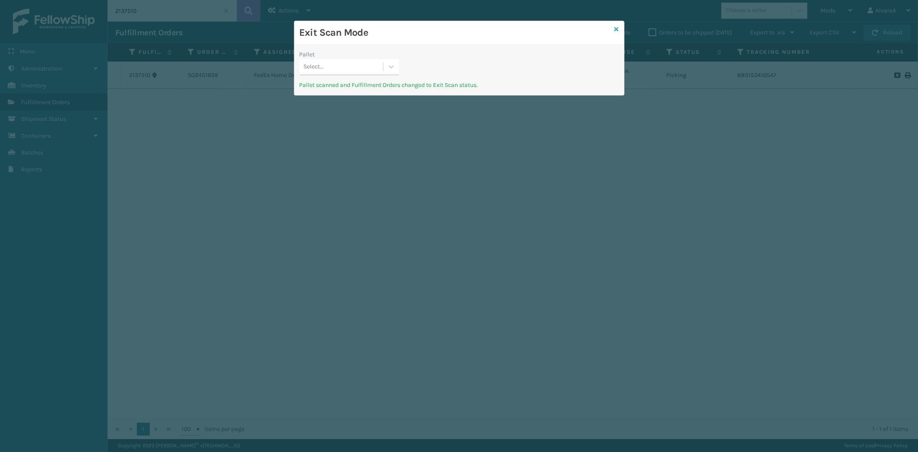
click at [618, 26] on icon at bounding box center [617, 29] width 4 height 6
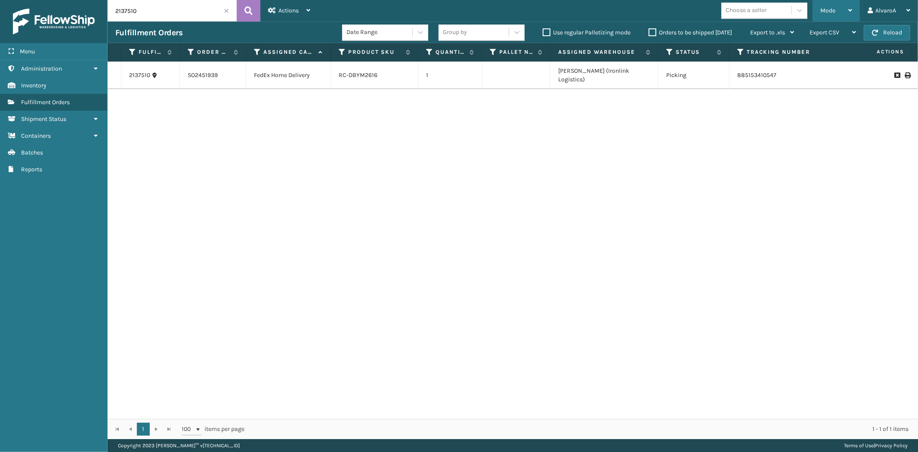
click at [820, 18] on div "Mode Regular Mode Picking Mode Labeling Mode Exit Scan Mode" at bounding box center [836, 11] width 47 height 22
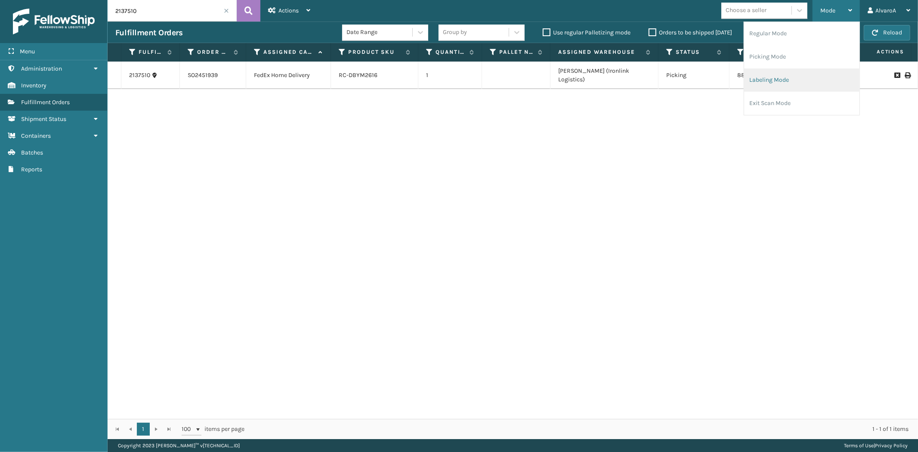
click at [778, 77] on li "Labeling Mode" at bounding box center [801, 79] width 115 height 23
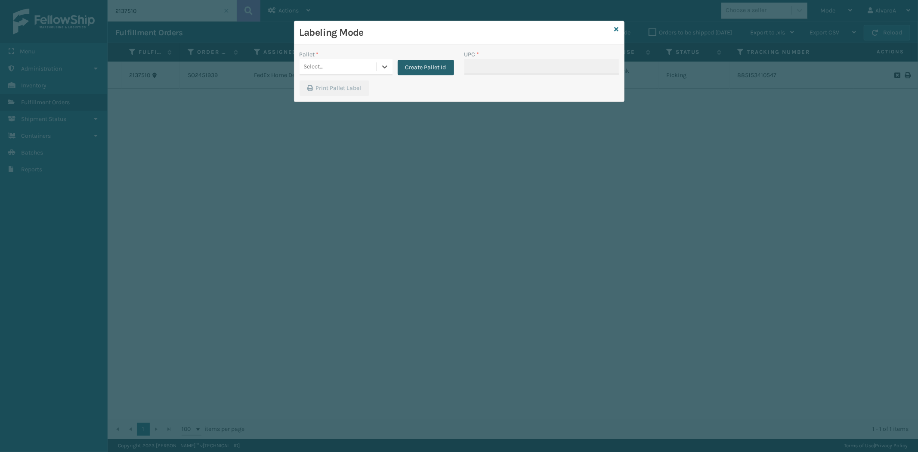
click at [414, 65] on button "Create Pallet Id" at bounding box center [426, 67] width 56 height 15
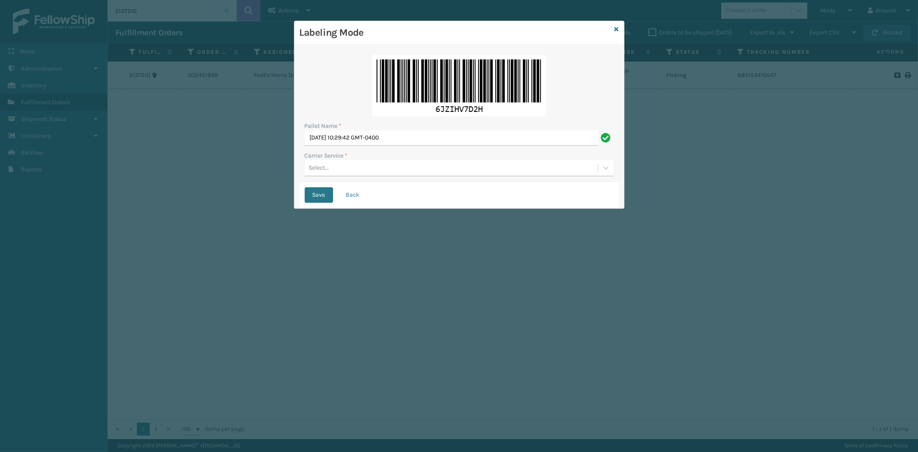
click at [403, 127] on div "Pallet Name *" at bounding box center [459, 125] width 309 height 9
click at [403, 131] on input "[DATE] 10:29:42 GMT-0400" at bounding box center [452, 137] width 294 height 15
type input "l"
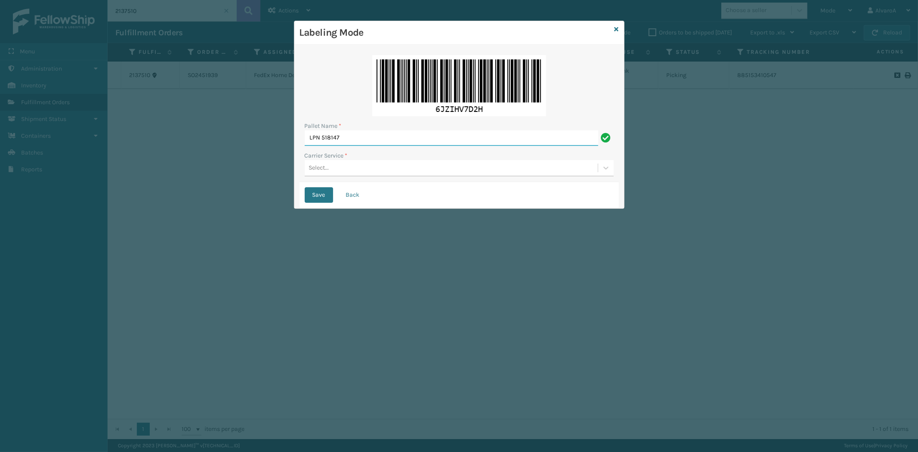
type input "LPN 518147"
click at [356, 173] on div "Select..." at bounding box center [451, 168] width 293 height 14
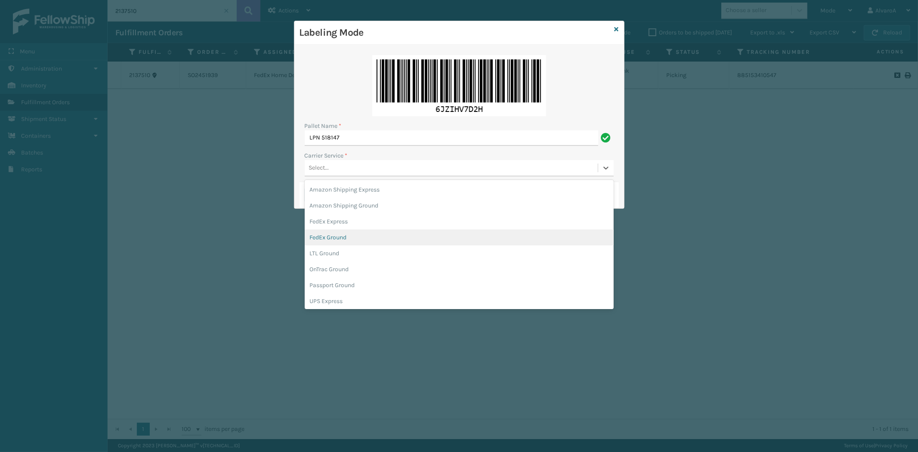
click at [338, 240] on div "FedEx Ground" at bounding box center [459, 237] width 309 height 16
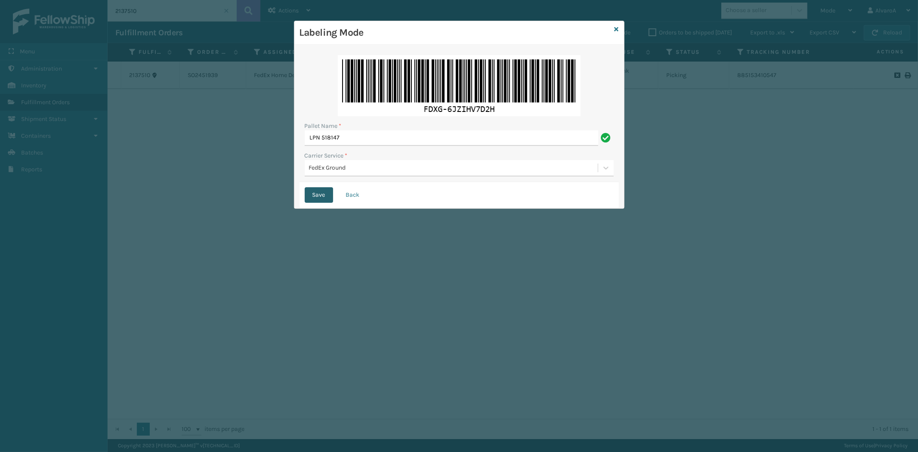
click at [322, 201] on button "Save" at bounding box center [319, 194] width 28 height 15
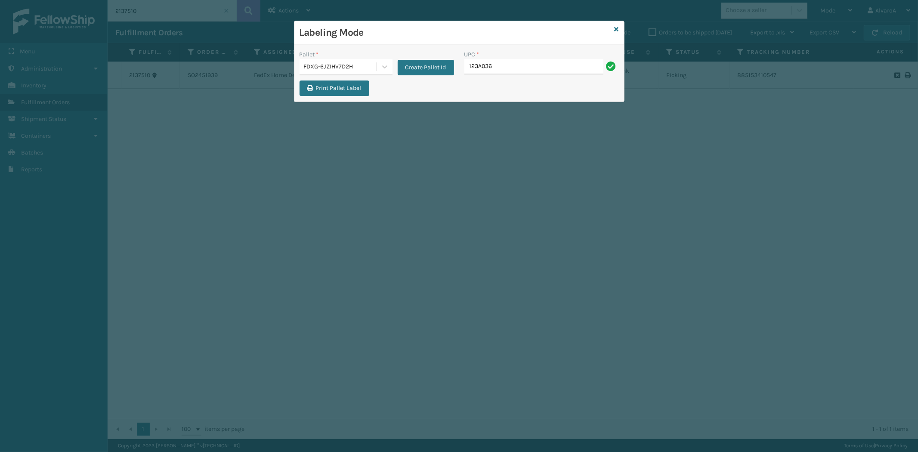
type input "123A036LTG"
type input "133A013BRN"
type input "RC-DBYM2616"
type input "SC-CRYS3LU2012"
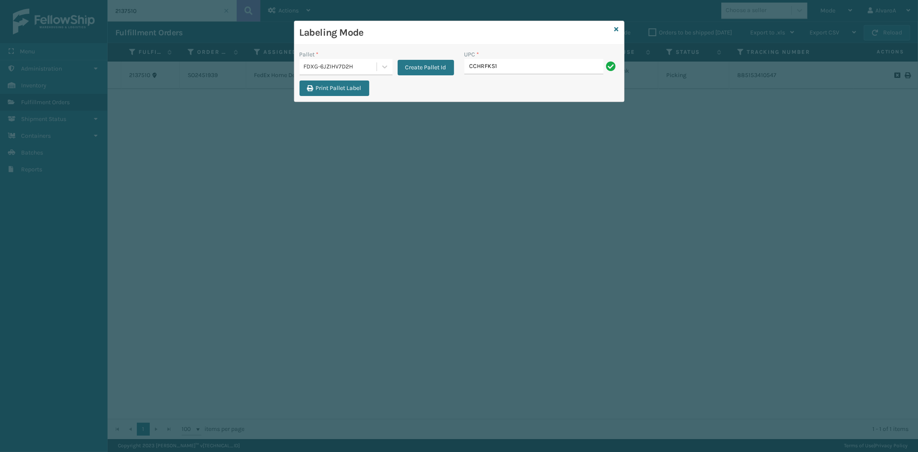
type input "CCHRFKS1BGEVA"
type input "LKLGF2SP3OLV-C"
type input "RR-PRK1CM2022"
type input "RR-PRK1CP3001"
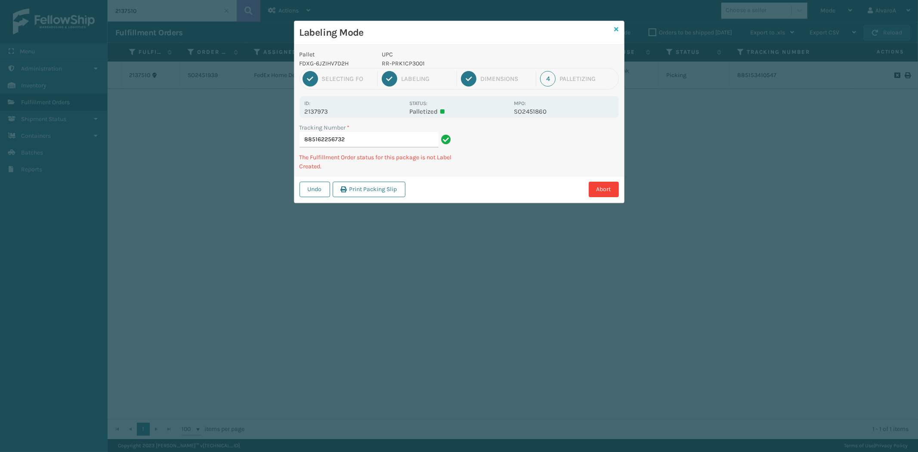
click at [615, 28] on icon at bounding box center [617, 29] width 4 height 6
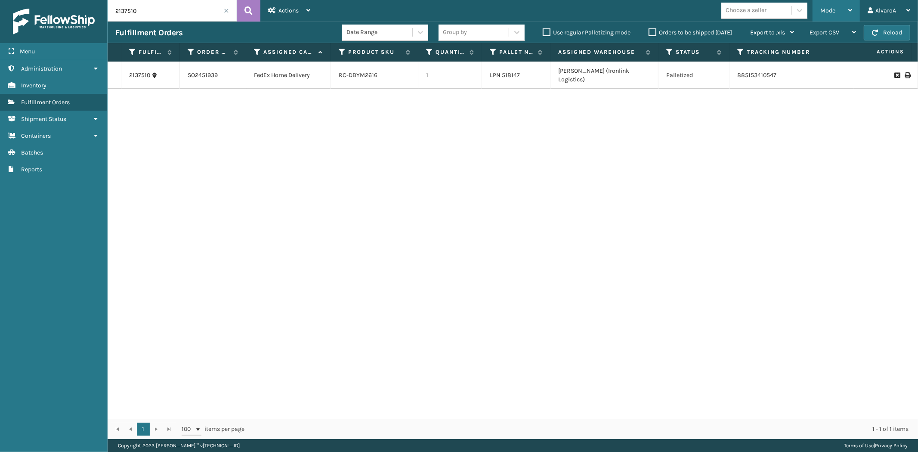
click at [850, 6] on div "Mode" at bounding box center [836, 11] width 32 height 22
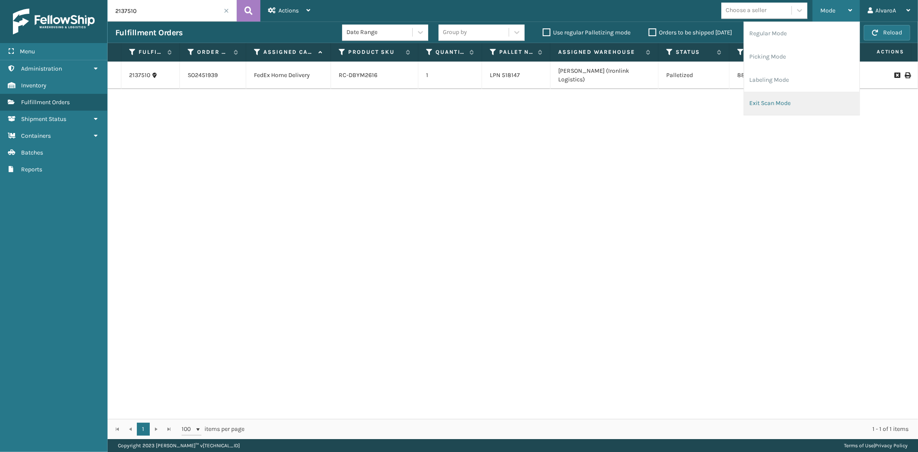
click at [774, 104] on li "Exit Scan Mode" at bounding box center [801, 103] width 115 height 23
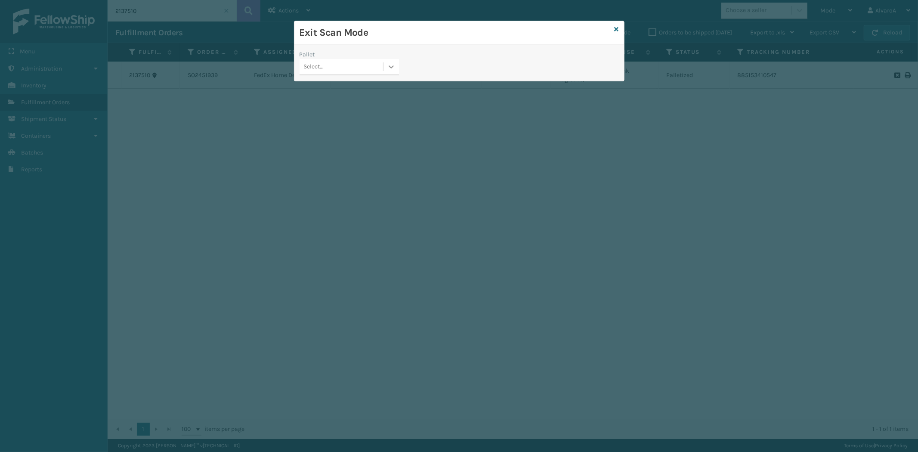
click at [392, 71] on div at bounding box center [391, 66] width 15 height 15
click at [333, 102] on div "FDXG-6JZIHV7D2H" at bounding box center [349, 104] width 99 height 16
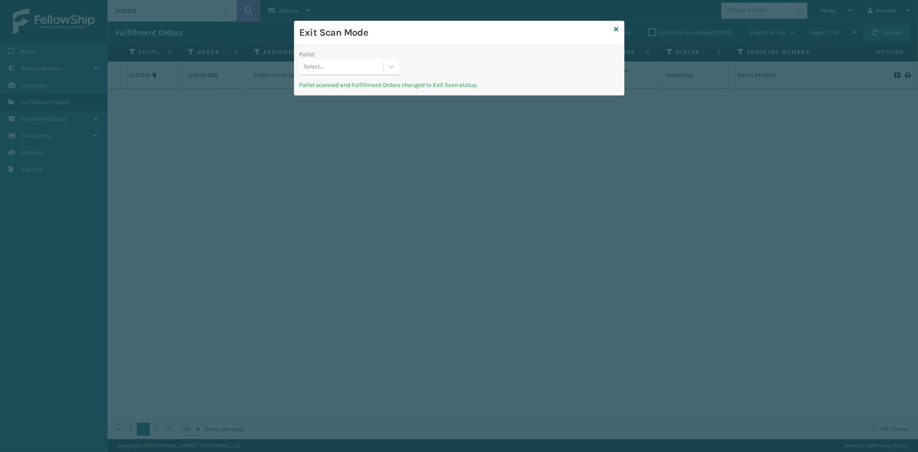
click at [620, 28] on div "Exit Scan Mode" at bounding box center [459, 33] width 330 height 24
click at [618, 28] on icon at bounding box center [617, 29] width 4 height 6
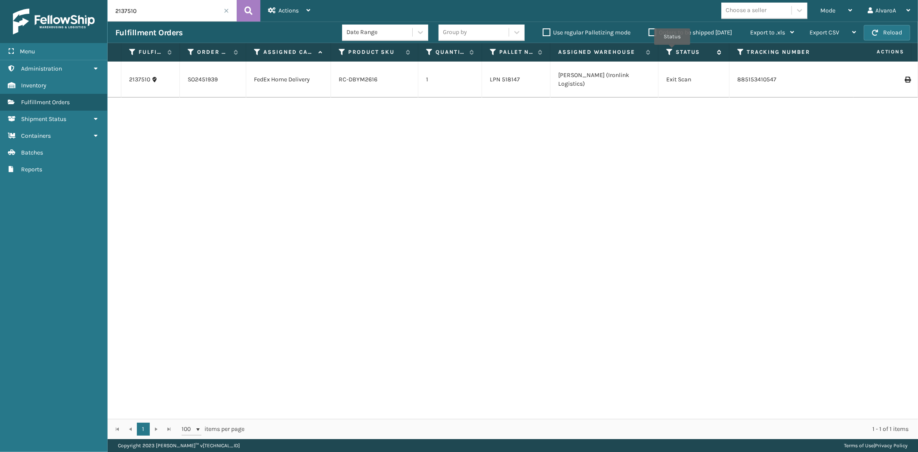
click at [672, 51] on icon at bounding box center [669, 52] width 7 height 8
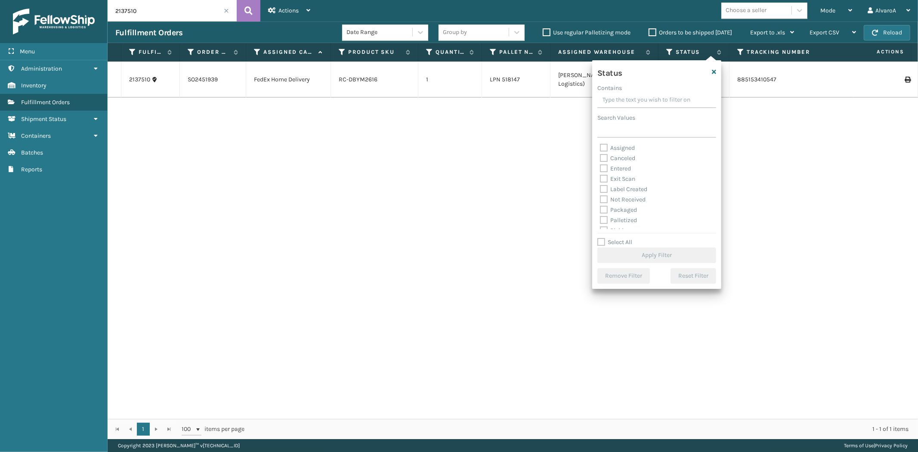
scroll to position [48, 0]
click at [613, 182] on label "Picking" at bounding box center [615, 182] width 31 height 7
click at [600, 182] on input "Picking" at bounding box center [600, 181] width 0 height 6
checkbox input "true"
click at [646, 251] on button "Apply Filter" at bounding box center [656, 255] width 119 height 15
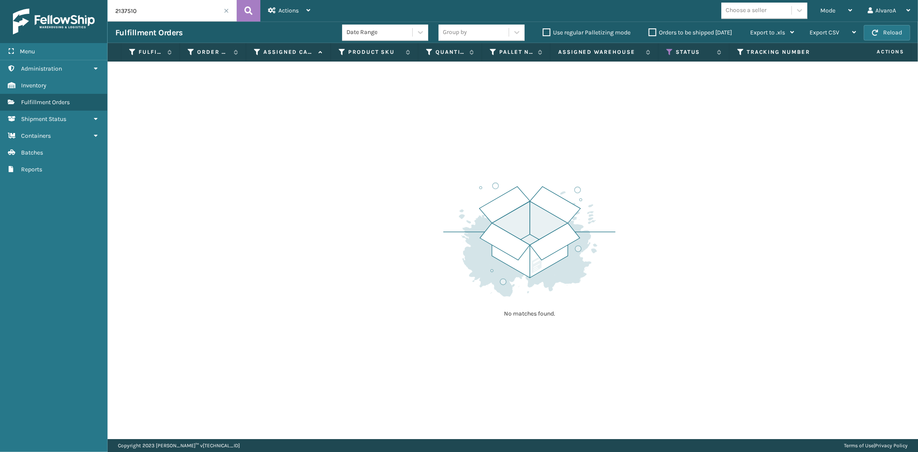
click at [227, 9] on span at bounding box center [226, 10] width 5 height 5
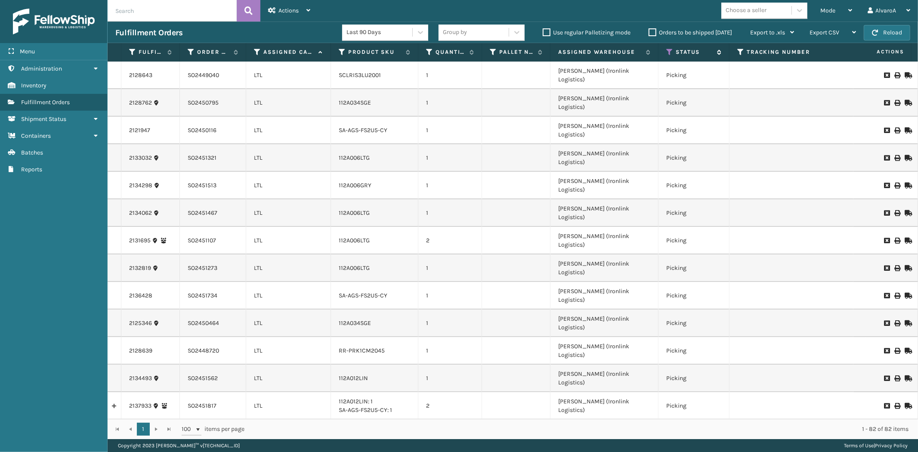
click at [669, 53] on icon at bounding box center [669, 52] width 7 height 8
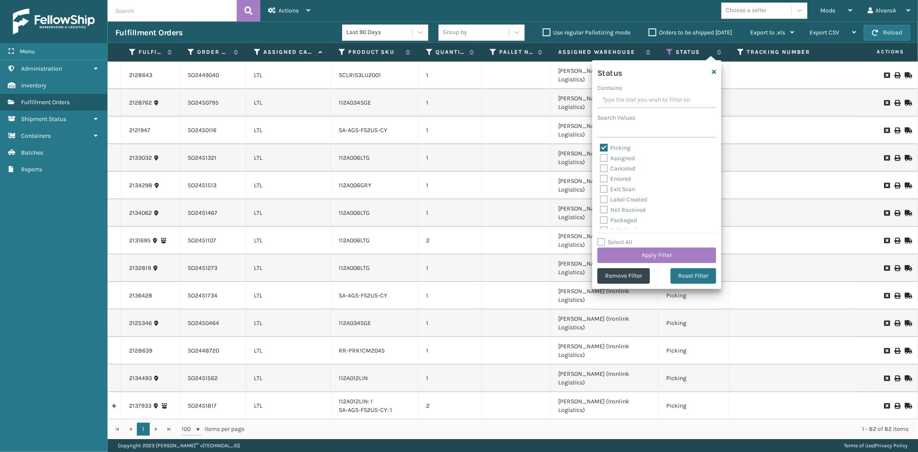
click at [626, 156] on label "Assigned" at bounding box center [617, 158] width 35 height 7
click at [600, 156] on input "Assigned" at bounding box center [600, 156] width 0 height 6
checkbox input "true"
click at [605, 149] on label "Picking" at bounding box center [615, 147] width 31 height 7
click at [600, 149] on input "Picking" at bounding box center [600, 146] width 0 height 6
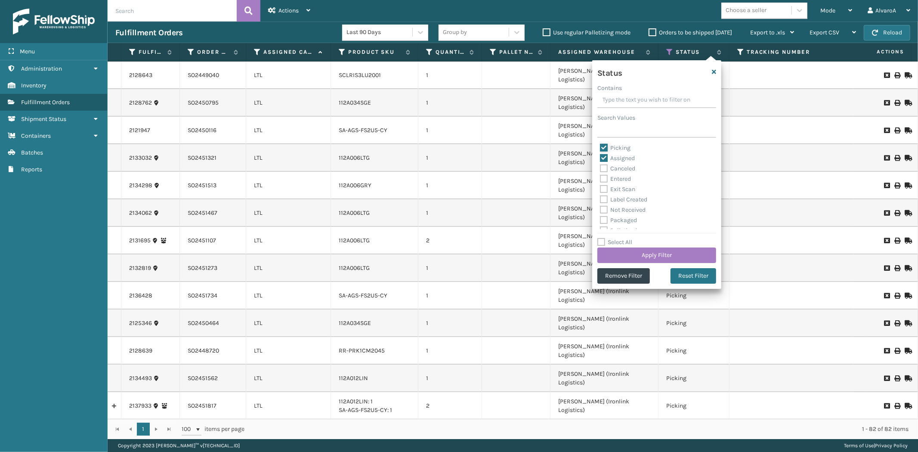
checkbox input "false"
click at [665, 248] on button "Apply Filter" at bounding box center [656, 255] width 119 height 15
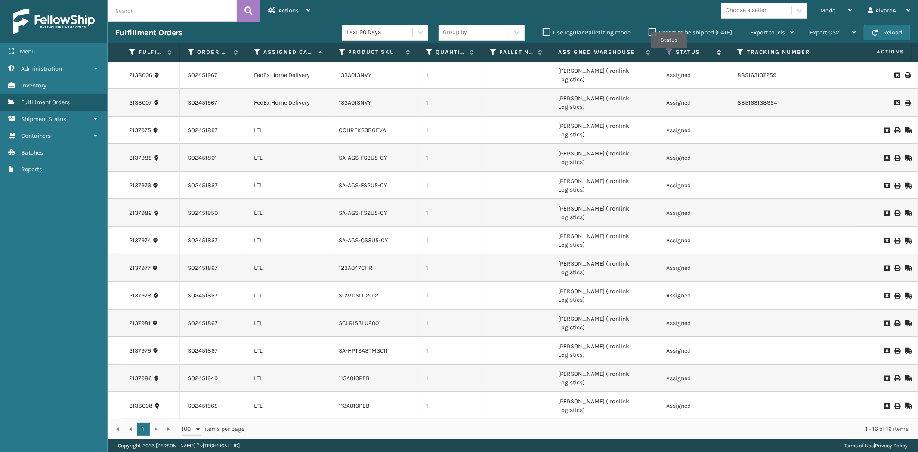
click at [669, 54] on icon at bounding box center [669, 52] width 7 height 8
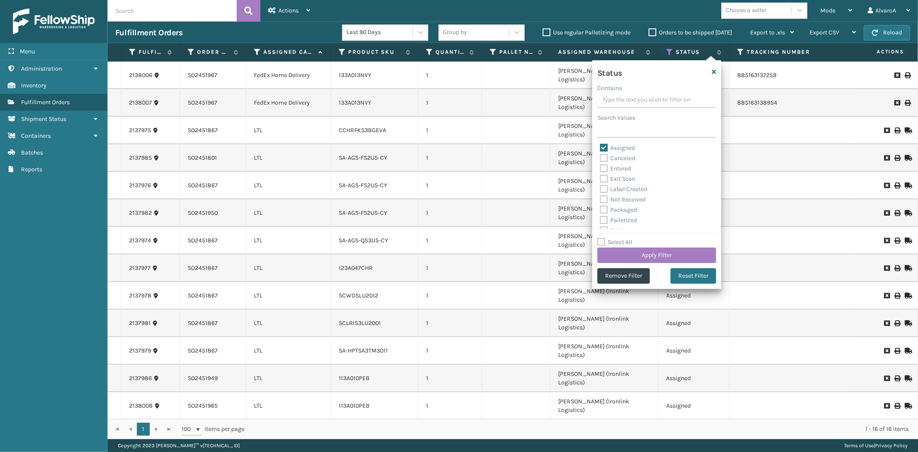
click at [717, 70] on div "Status" at bounding box center [656, 74] width 129 height 18
click at [715, 70] on icon "button" at bounding box center [714, 72] width 4 height 6
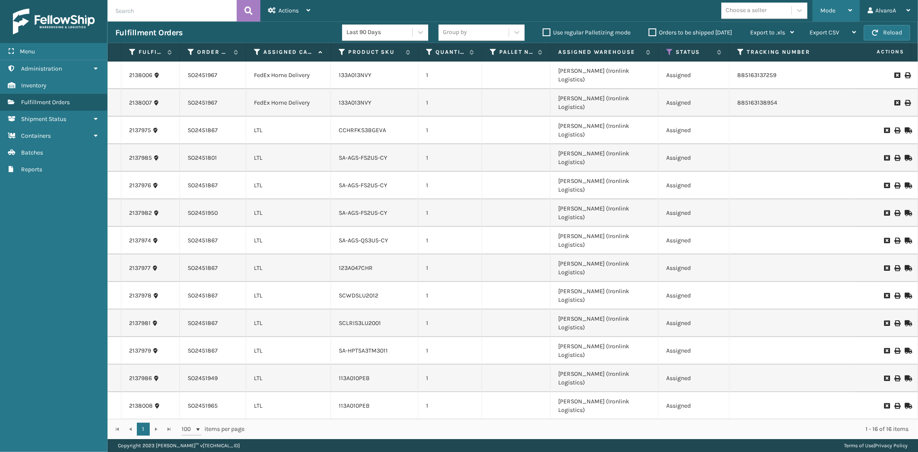
click at [823, 10] on span "Mode" at bounding box center [827, 10] width 15 height 7
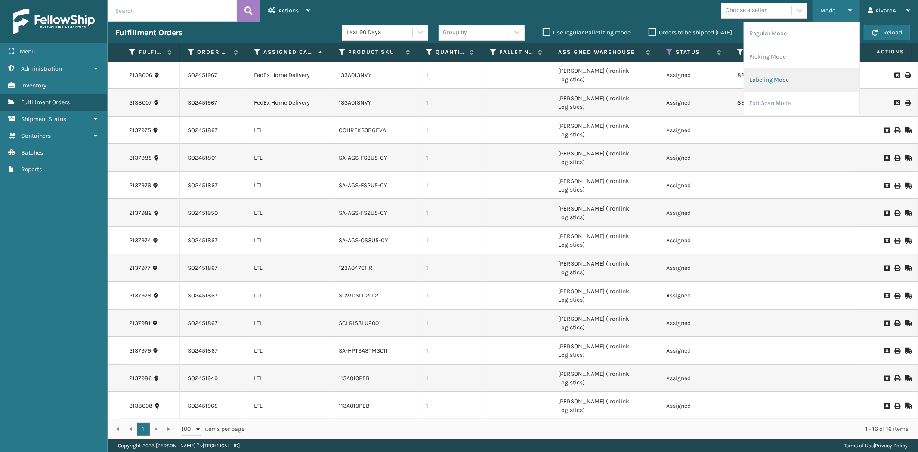
click at [788, 78] on li "Labeling Mode" at bounding box center [801, 79] width 115 height 23
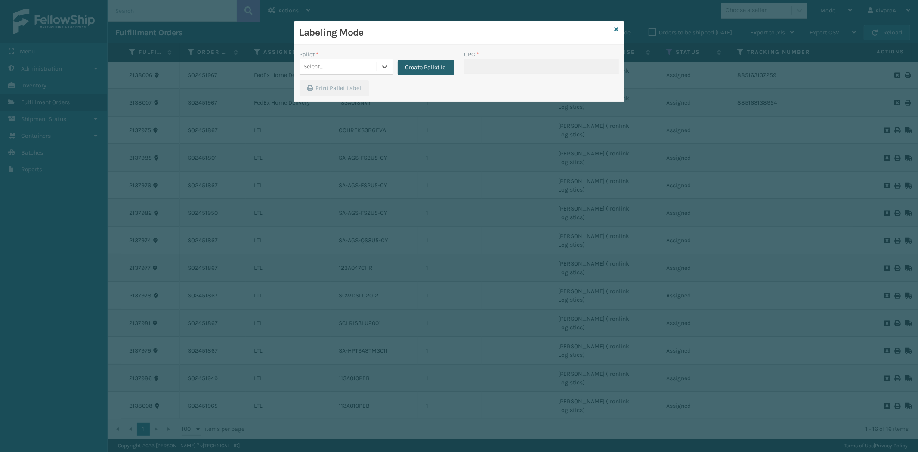
click at [445, 64] on button "Create Pallet Id" at bounding box center [426, 67] width 56 height 15
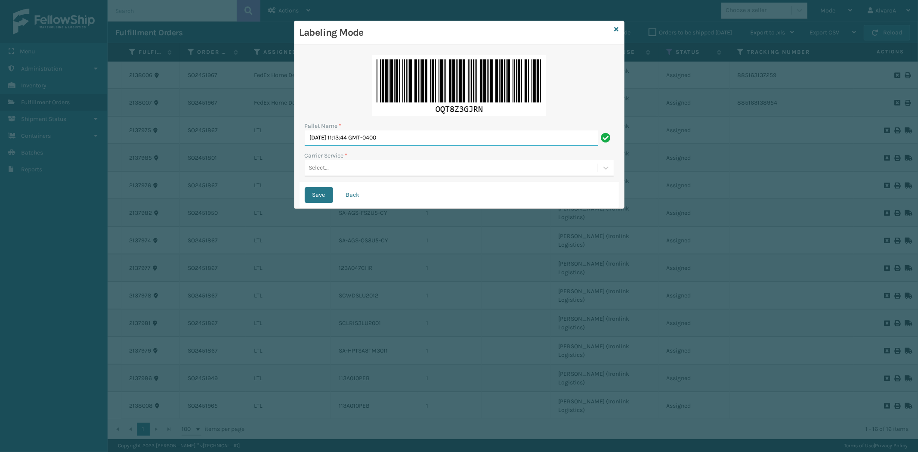
click at [393, 135] on input "[DATE] 11:13:44 GMT-0400" at bounding box center [452, 137] width 294 height 15
click at [385, 142] on input "LPN" at bounding box center [452, 137] width 294 height 15
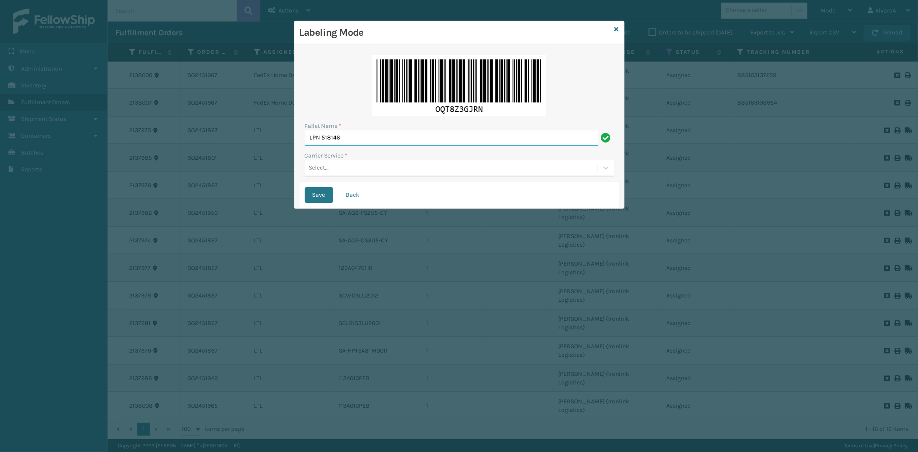
type input "LPN 518146"
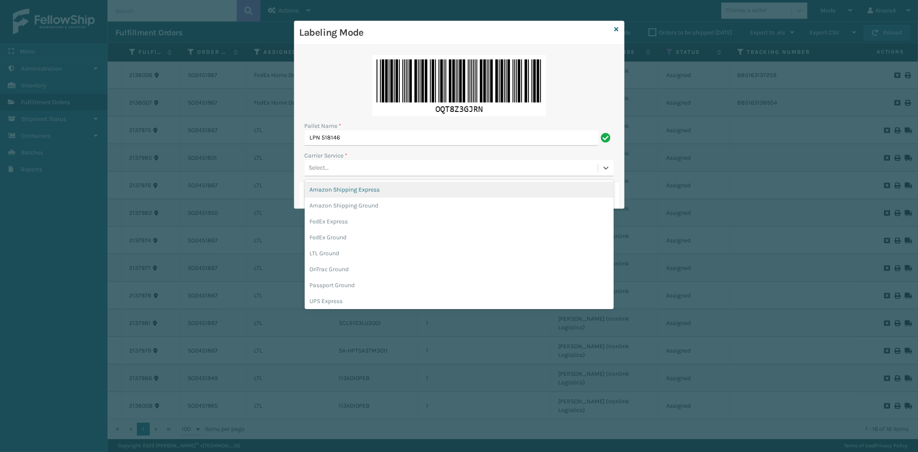
click at [398, 162] on div "Select..." at bounding box center [451, 168] width 293 height 14
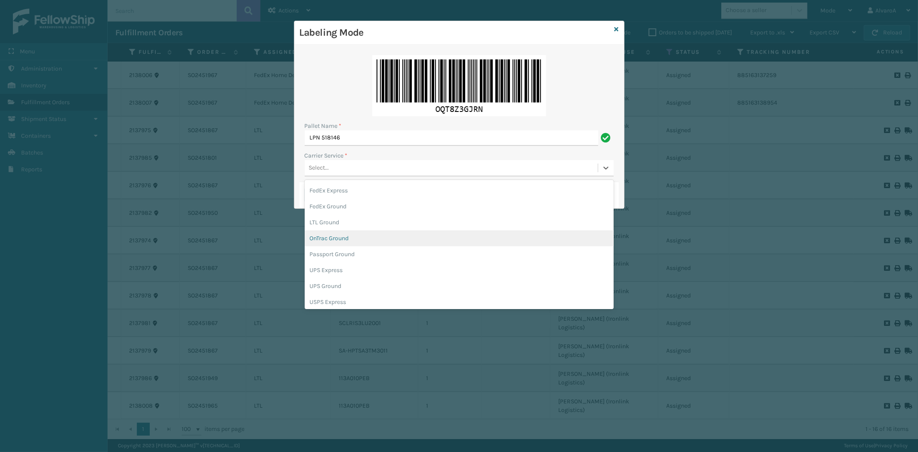
scroll to position [48, 0]
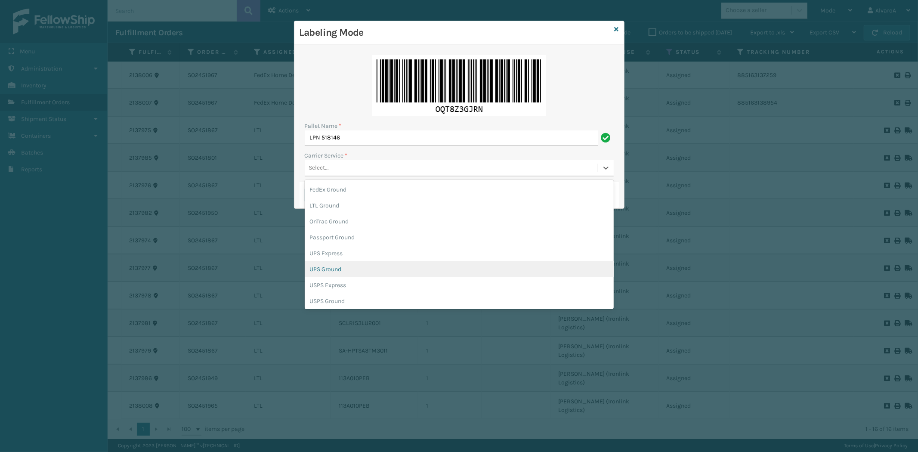
click at [332, 268] on div "UPS Ground" at bounding box center [459, 269] width 309 height 16
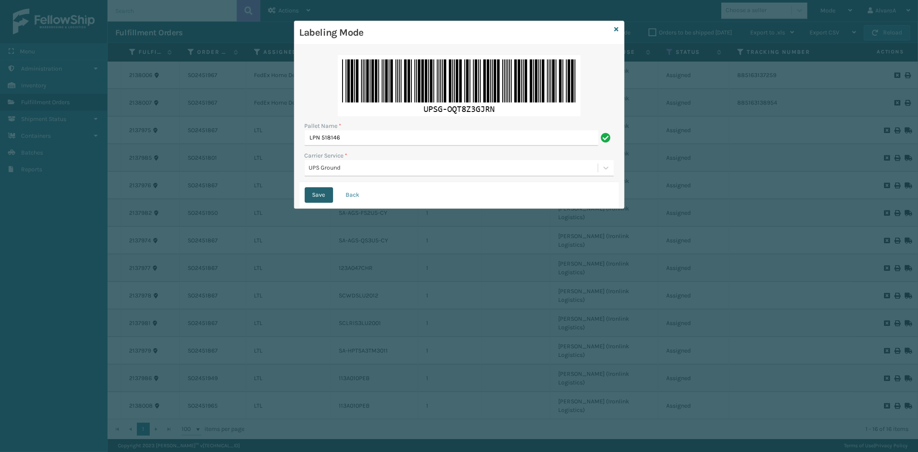
click at [319, 190] on button "Save" at bounding box center [319, 194] width 28 height 15
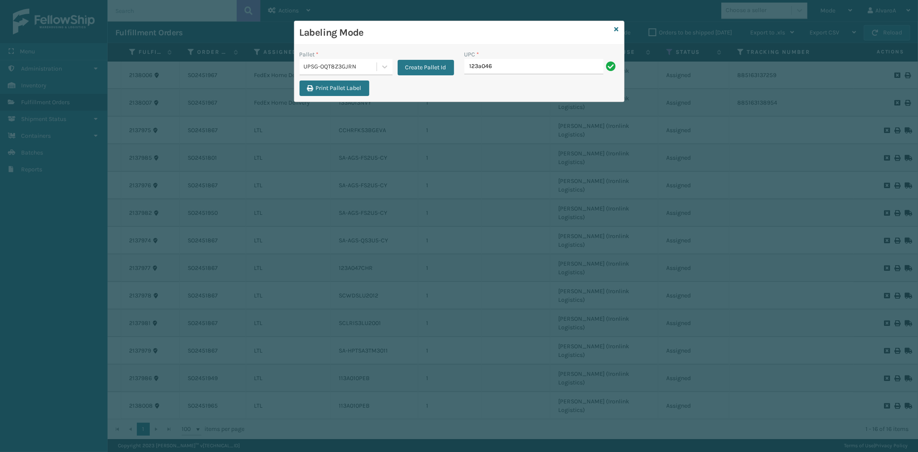
type input "123A046TPE"
click at [492, 67] on input "123A046TPE" at bounding box center [533, 66] width 139 height 15
click at [492, 68] on input "123A046TPE" at bounding box center [533, 66] width 139 height 15
click at [532, 68] on input "123A046TPE" at bounding box center [533, 66] width 139 height 15
type input "123A046TPE"
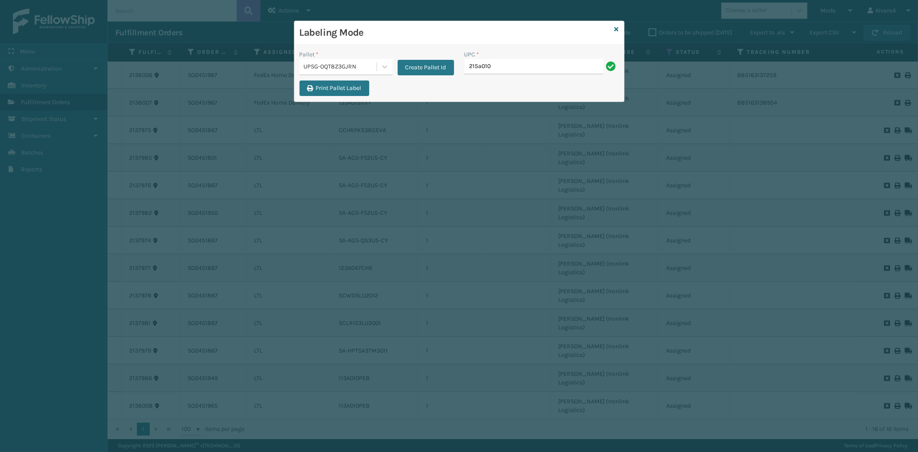
type input "215A010CHR"
type input "510A003CML"
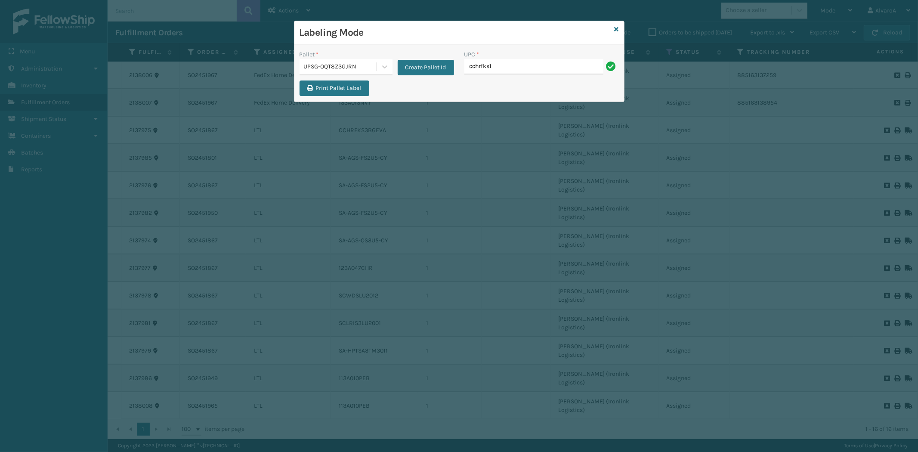
type input "CCHRFKS1BLUVA"
click at [489, 66] on input "CCHRFKS1BLUVA" at bounding box center [533, 66] width 139 height 15
drag, startPoint x: 498, startPoint y: 93, endPoint x: 498, endPoint y: 62, distance: 31.0
click at [498, 62] on input "CCHRFKS1BLUVA" at bounding box center [533, 66] width 139 height 15
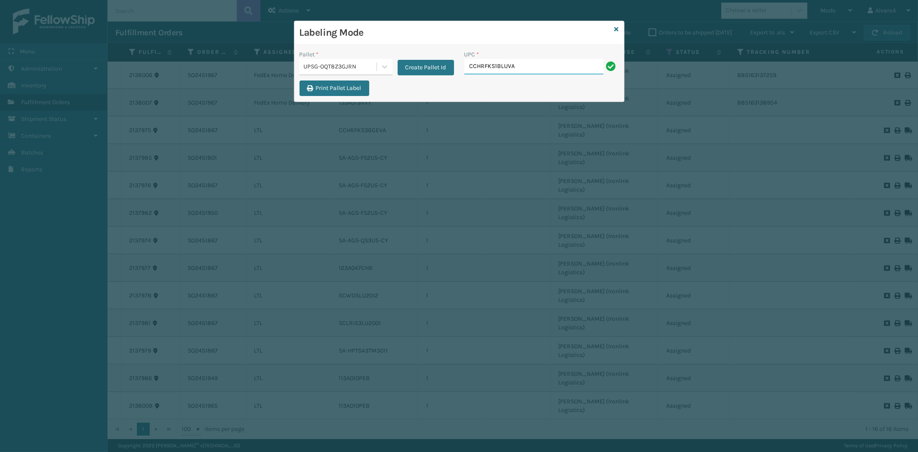
click at [498, 62] on input "CCHRFKS1BLUVA" at bounding box center [533, 66] width 139 height 15
click at [535, 68] on input "CCHRFKS1BLUVA" at bounding box center [533, 66] width 139 height 15
type input "CCHRFKS1BLUVA"
type input "CCHRFKS2M26DGRA"
type input "LKLGF2SP1GU3051"
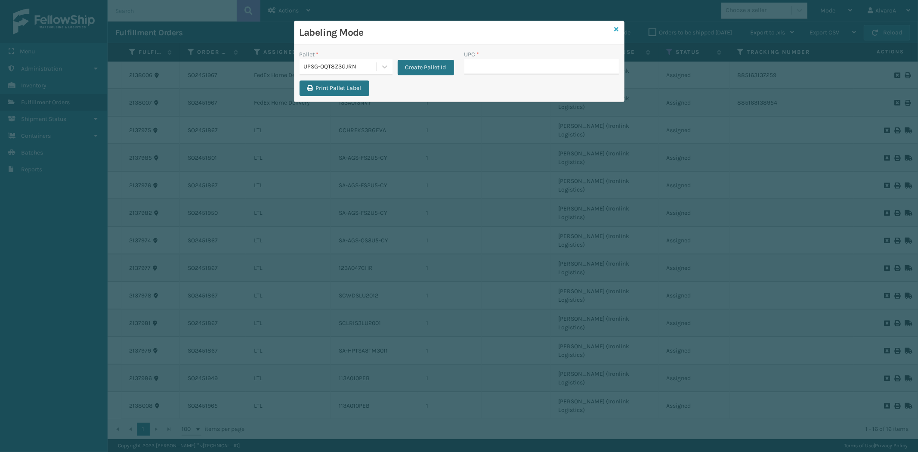
click at [616, 29] on icon at bounding box center [617, 29] width 4 height 6
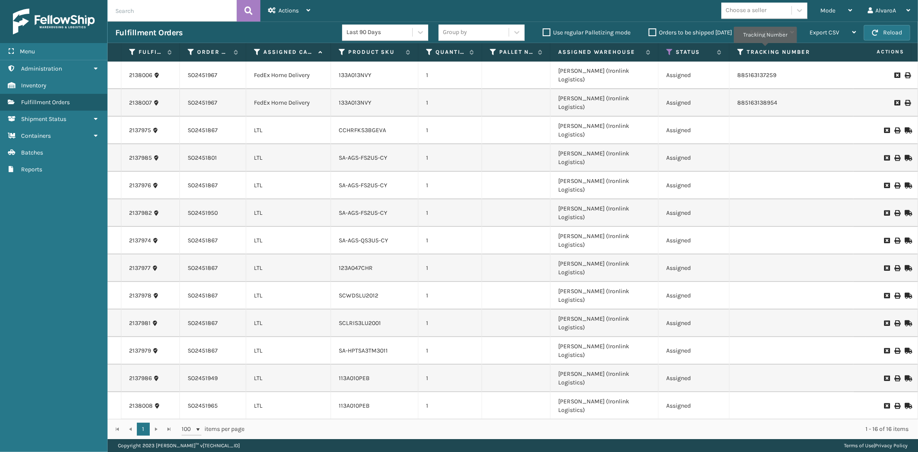
click at [765, 49] on label "Tracking Number" at bounding box center [798, 52] width 103 height 8
click at [765, 50] on label "Tracking Number" at bounding box center [798, 52] width 103 height 8
click at [743, 50] on icon at bounding box center [740, 52] width 7 height 8
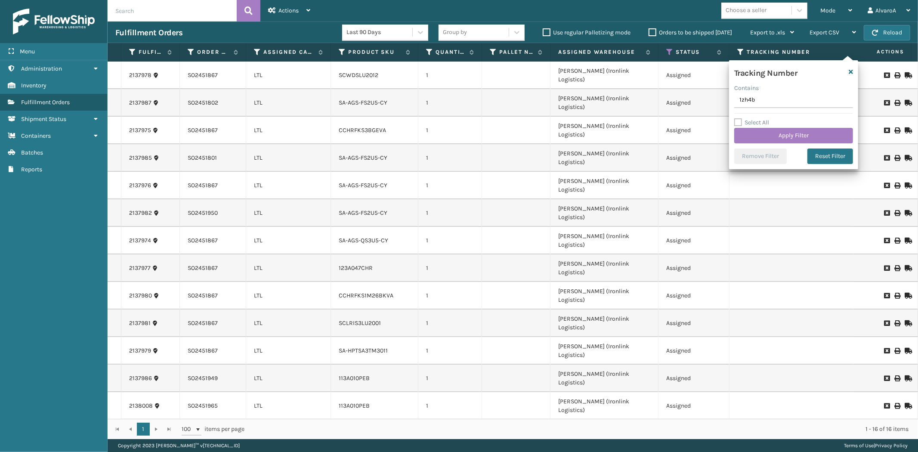
click at [808, 97] on input "1zh4b" at bounding box center [793, 100] width 119 height 15
click at [797, 102] on input "1zh4b" at bounding box center [793, 100] width 119 height 15
type input "1zh4b7800329955866"
click at [825, 151] on button "Reset Filter" at bounding box center [831, 156] width 46 height 15
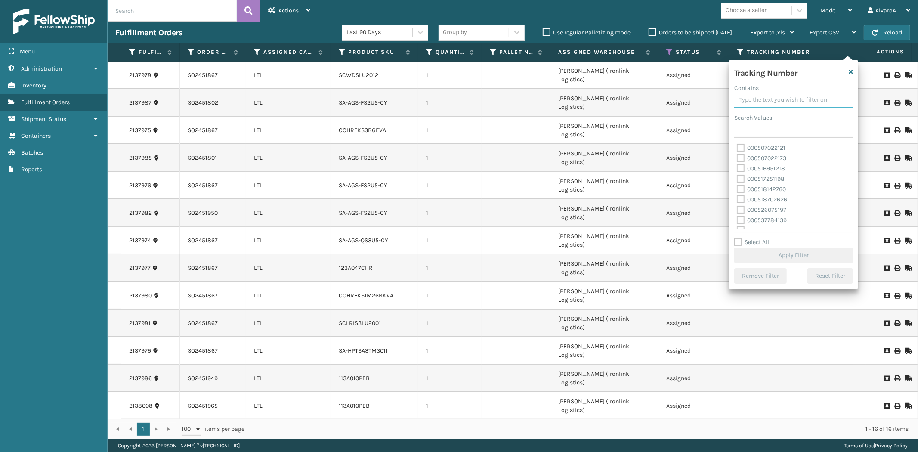
click at [791, 98] on input "Contains" at bounding box center [793, 100] width 119 height 15
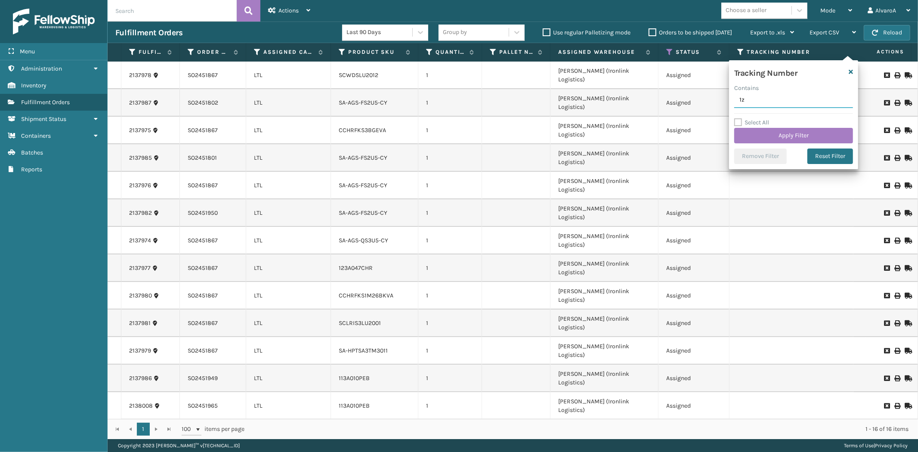
type input "1"
type input "1ZH4B7800329955866"
click at [802, 136] on button "Apply Filter" at bounding box center [793, 135] width 119 height 15
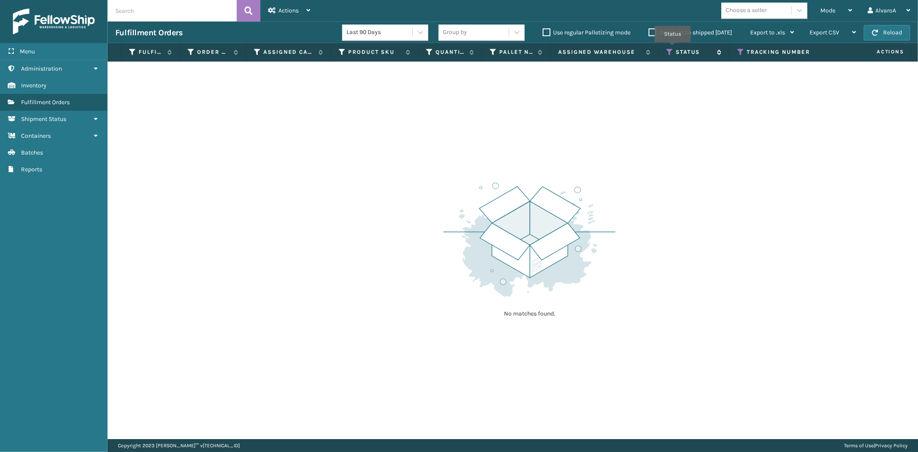
click at [673, 48] on icon at bounding box center [669, 52] width 7 height 8
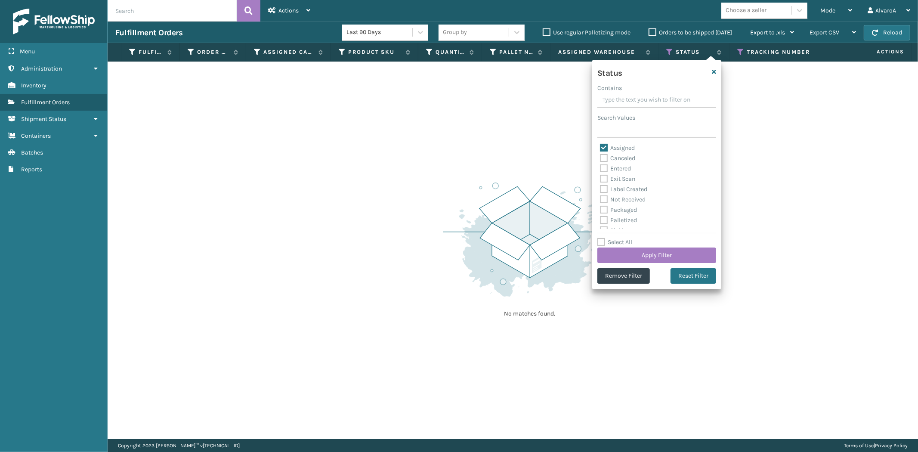
click at [613, 223] on label "Palletized" at bounding box center [618, 220] width 37 height 7
click at [600, 221] on input "Palletized" at bounding box center [600, 218] width 0 height 6
checkbox input "true"
click at [603, 143] on div "Assigned" at bounding box center [657, 148] width 114 height 10
click at [602, 146] on label "Assigned" at bounding box center [617, 147] width 35 height 7
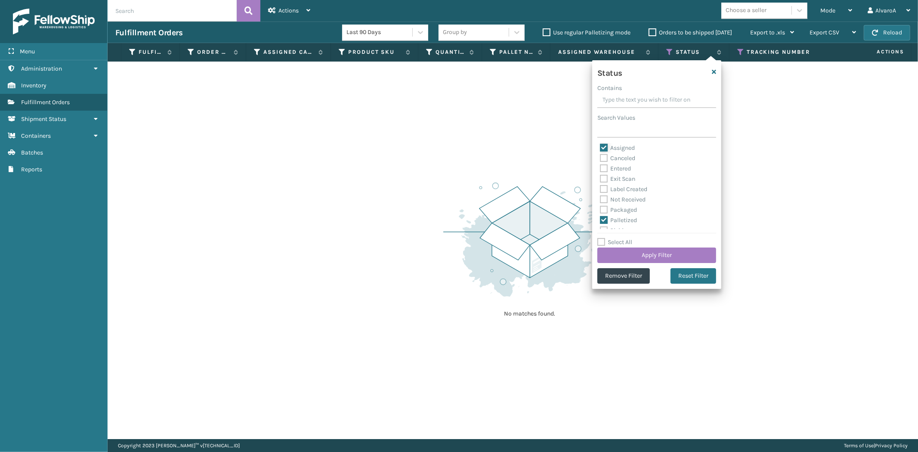
click at [600, 146] on input "Assigned" at bounding box center [600, 146] width 0 height 6
checkbox input "false"
click at [669, 259] on button "Apply Filter" at bounding box center [656, 255] width 119 height 15
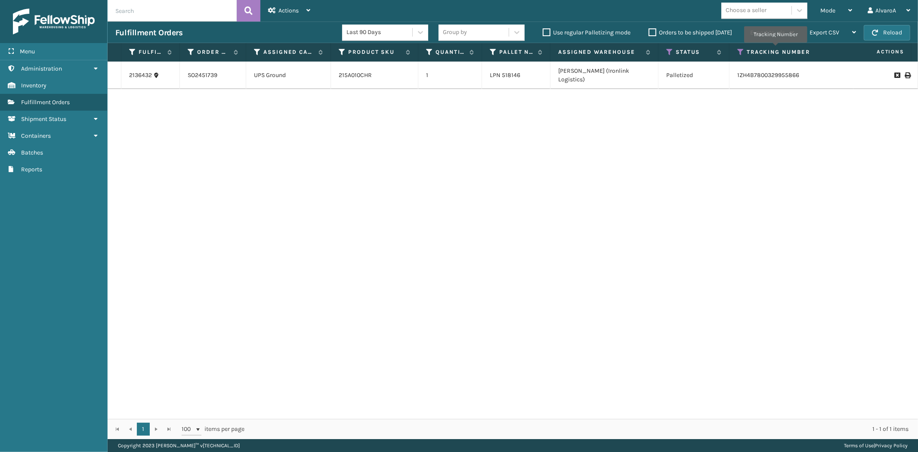
click at [776, 49] on label "Tracking Number" at bounding box center [798, 52] width 103 height 8
click at [744, 50] on div "Tracking Number" at bounding box center [797, 52] width 121 height 8
click at [668, 48] on icon at bounding box center [669, 52] width 7 height 8
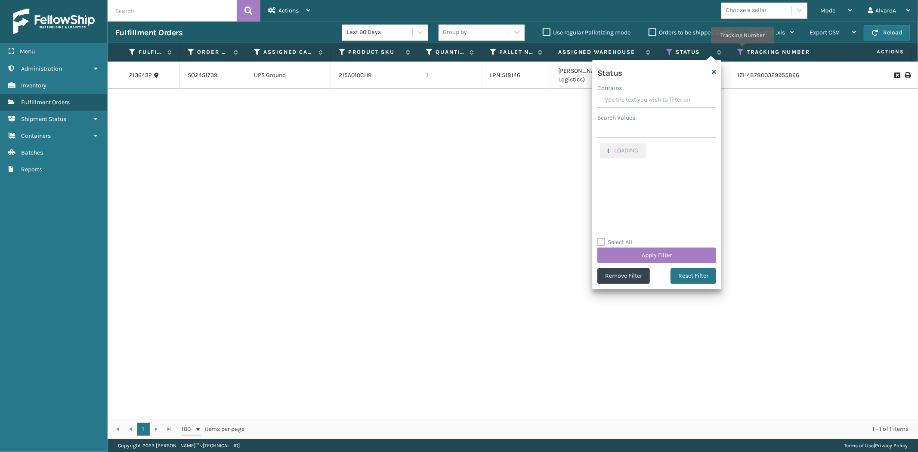
click at [743, 50] on icon at bounding box center [740, 52] width 7 height 8
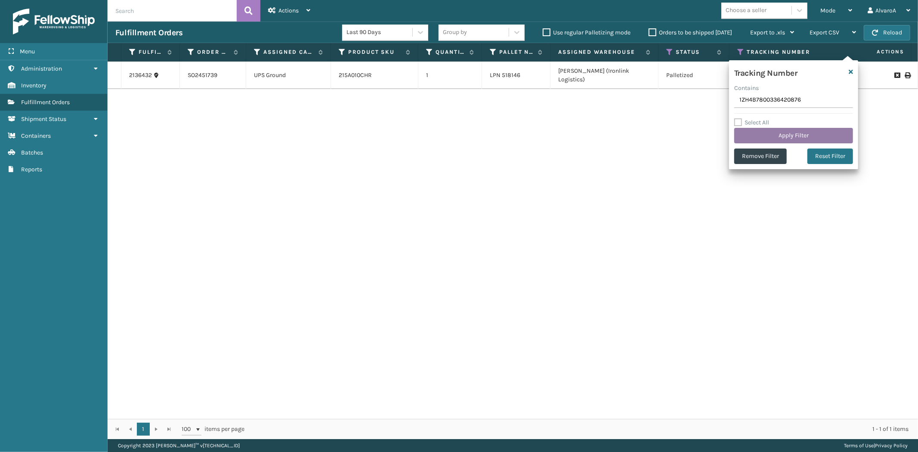
type input "1ZH4B7800336420876"
click at [793, 131] on button "Apply Filter" at bounding box center [793, 135] width 119 height 15
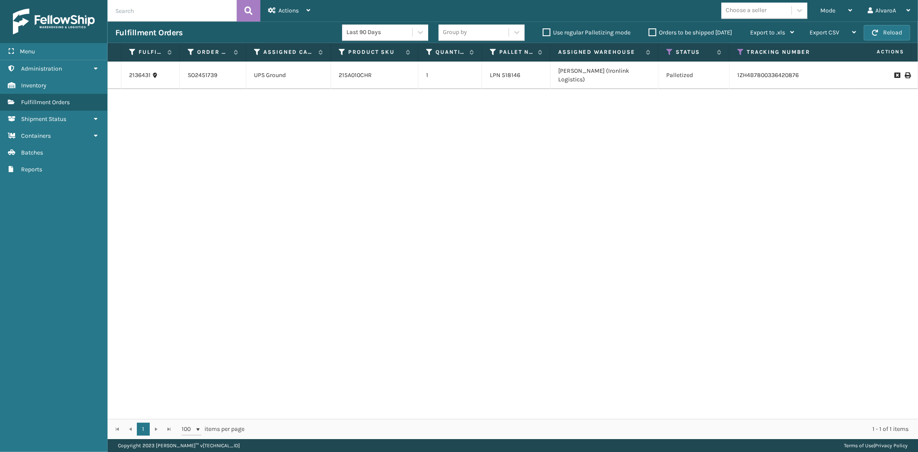
click at [736, 50] on th "Tracking Number" at bounding box center [798, 52] width 137 height 19
click at [740, 48] on icon at bounding box center [740, 52] width 7 height 8
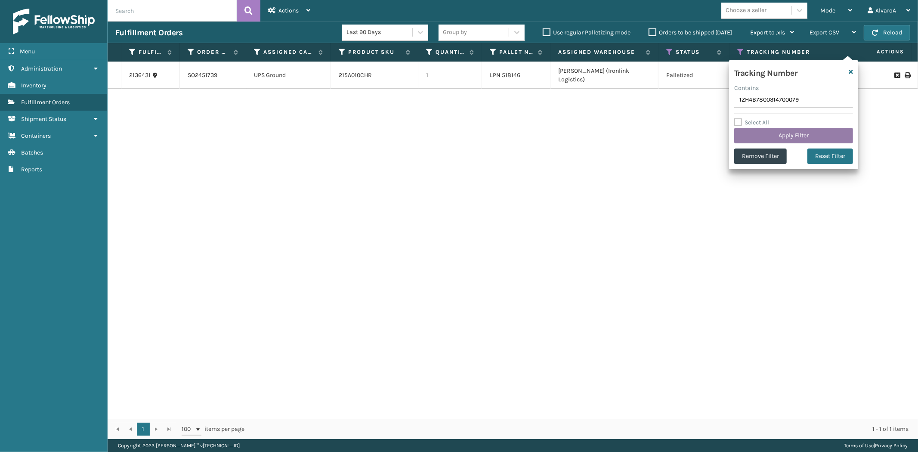
type input "1ZH4B7800314700079"
click at [806, 132] on button "Apply Filter" at bounding box center [793, 135] width 119 height 15
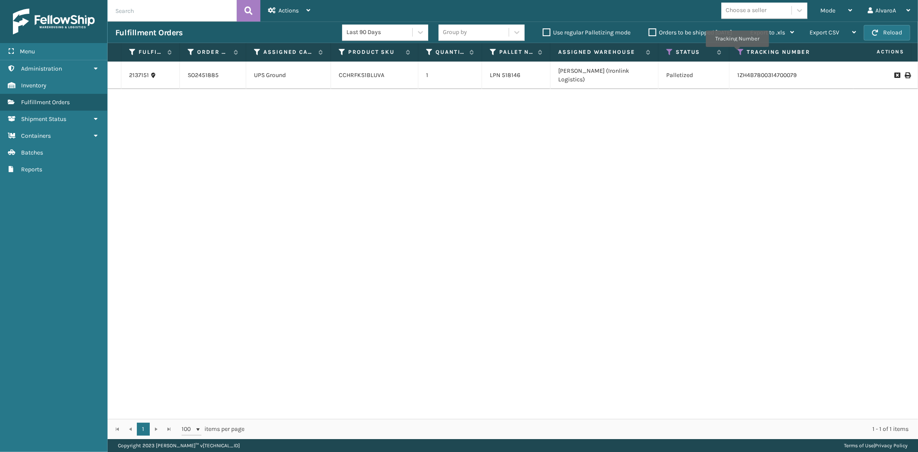
click at [737, 53] on icon at bounding box center [740, 52] width 7 height 8
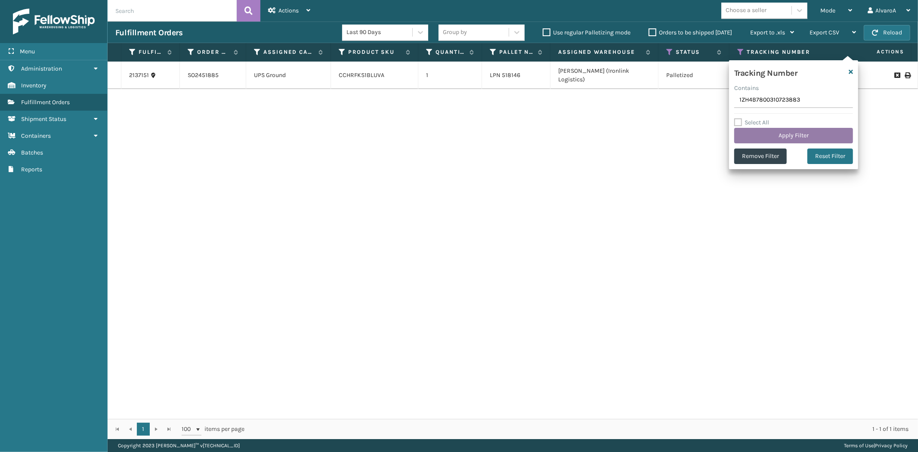
type input "1ZH4B7800310723883"
click at [786, 140] on button "Apply Filter" at bounding box center [793, 135] width 119 height 15
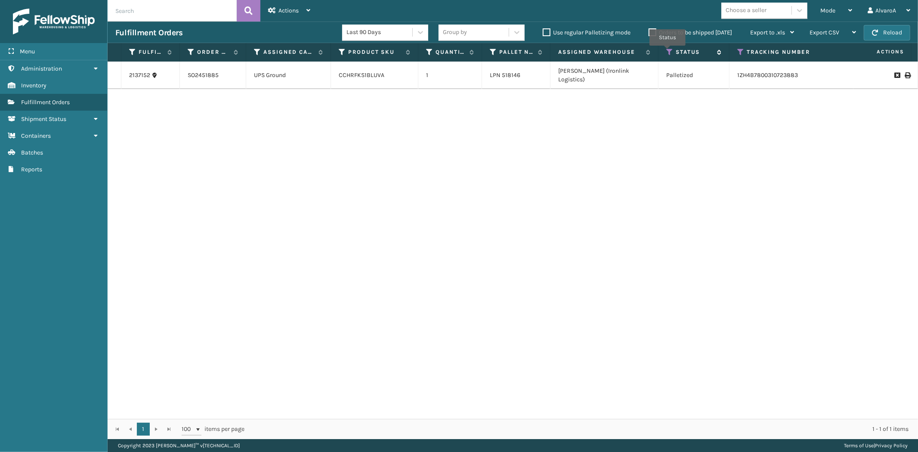
click at [668, 52] on icon at bounding box center [669, 52] width 7 height 8
click at [405, 241] on div "2137152 SO2451885 UPS Ground CCHRFKS1BLUVA 1 LPN 518146 [PERSON_NAME] (Ironlink…" at bounding box center [513, 240] width 811 height 357
click at [846, 2] on div "Mode" at bounding box center [836, 11] width 32 height 22
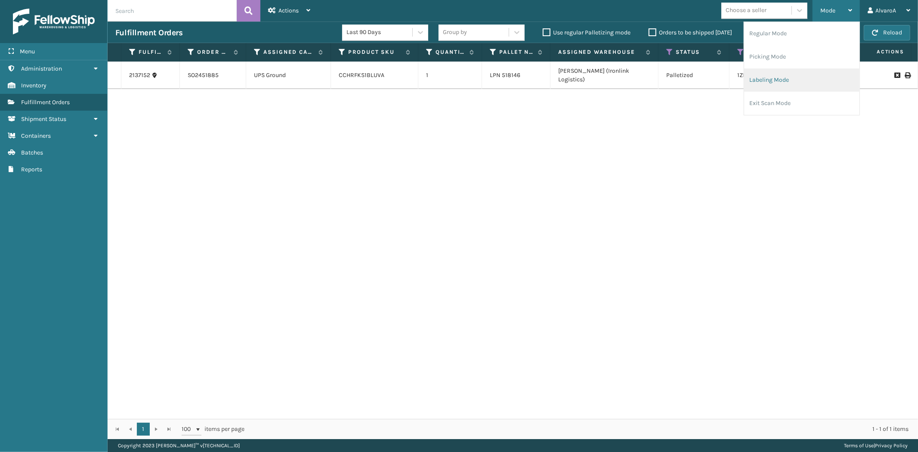
click at [772, 85] on li "Labeling Mode" at bounding box center [801, 79] width 115 height 23
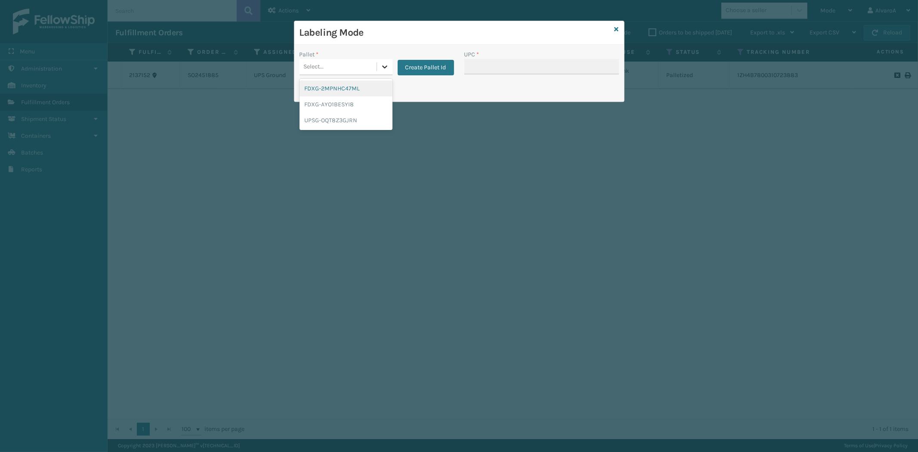
click at [384, 65] on icon at bounding box center [385, 66] width 9 height 9
click at [354, 124] on div "UPSG-OQT8Z3GJRN" at bounding box center [346, 120] width 93 height 16
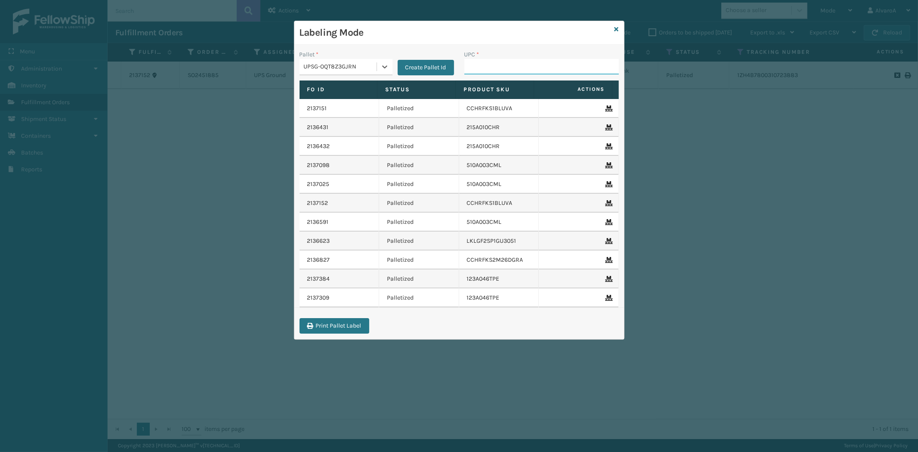
click at [536, 72] on input "UPC *" at bounding box center [541, 66] width 155 height 15
type input "111A049CRM"
type input "123A046TPE"
type input "171A010CAR"
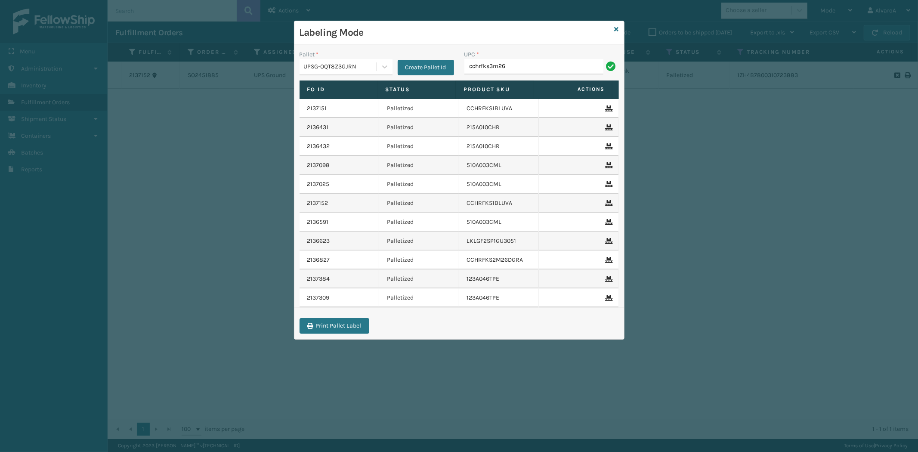
type input "CCHRFKS3M26BKVA"
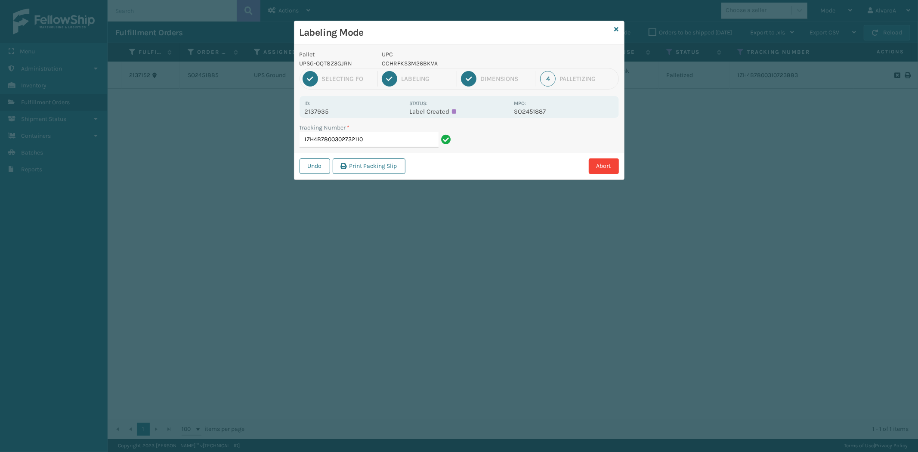
click at [434, 59] on p "CCHRFKS3M26BKVA" at bounding box center [445, 63] width 127 height 9
click at [427, 59] on p "CCHRFKS3M26BKVA" at bounding box center [445, 63] width 127 height 9
copy p "CCHRFKS3M26BKVA"
click at [374, 139] on input "1ZH4B7800302732110" at bounding box center [369, 139] width 139 height 15
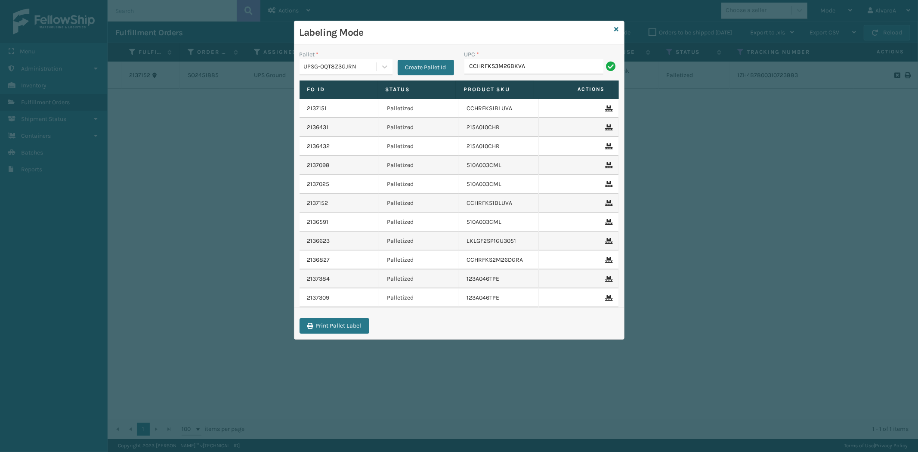
type input "CCHRFKS3M26BKVA"
type input "CCHRFKS3M26BRRA"
type input "CCHRFKS3M26DGRA"
click at [616, 28] on icon at bounding box center [617, 29] width 4 height 6
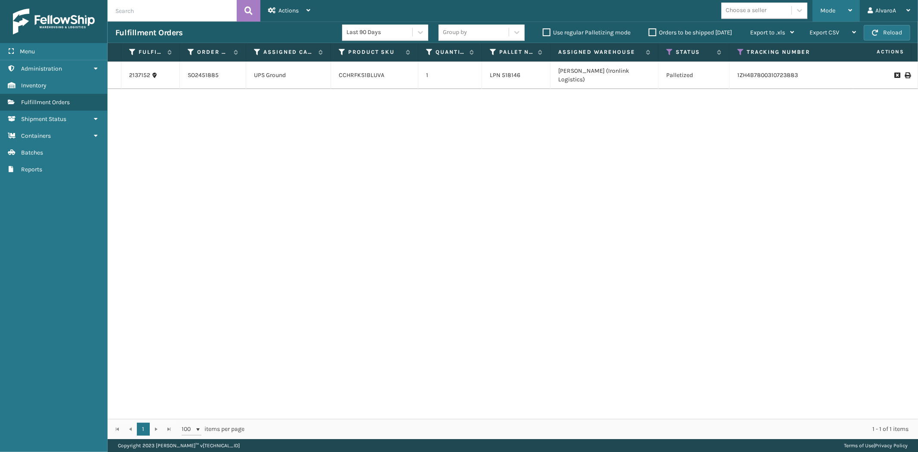
click at [834, 11] on span "Mode" at bounding box center [827, 10] width 15 height 7
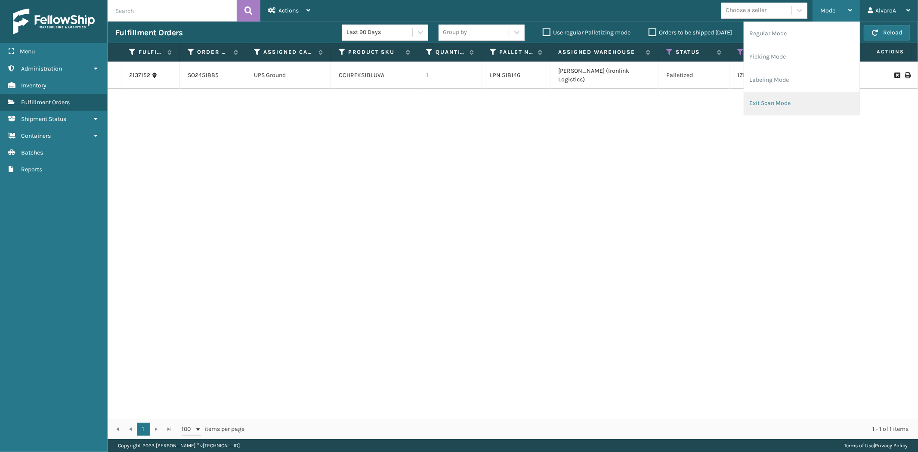
click at [764, 99] on li "Exit Scan Mode" at bounding box center [801, 103] width 115 height 23
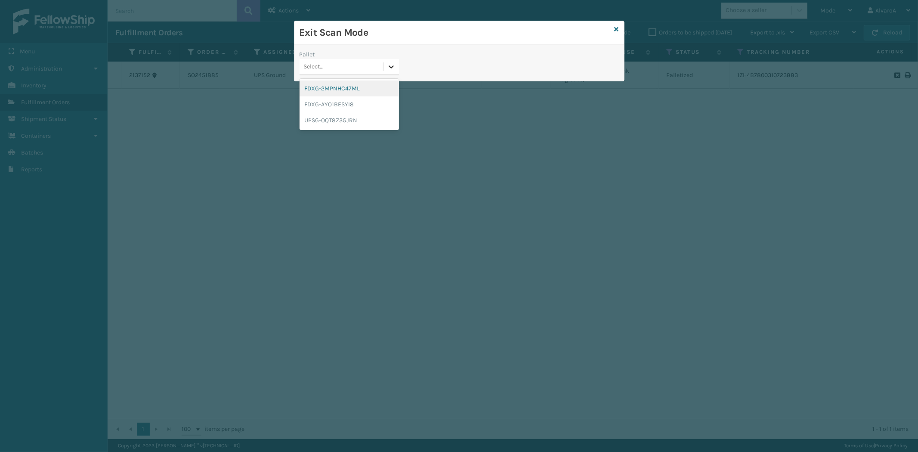
click at [388, 72] on div at bounding box center [391, 66] width 15 height 15
click at [312, 120] on div "UPSG-OQT8Z3GJRN" at bounding box center [349, 120] width 99 height 16
